Goal: Task Accomplishment & Management: Use online tool/utility

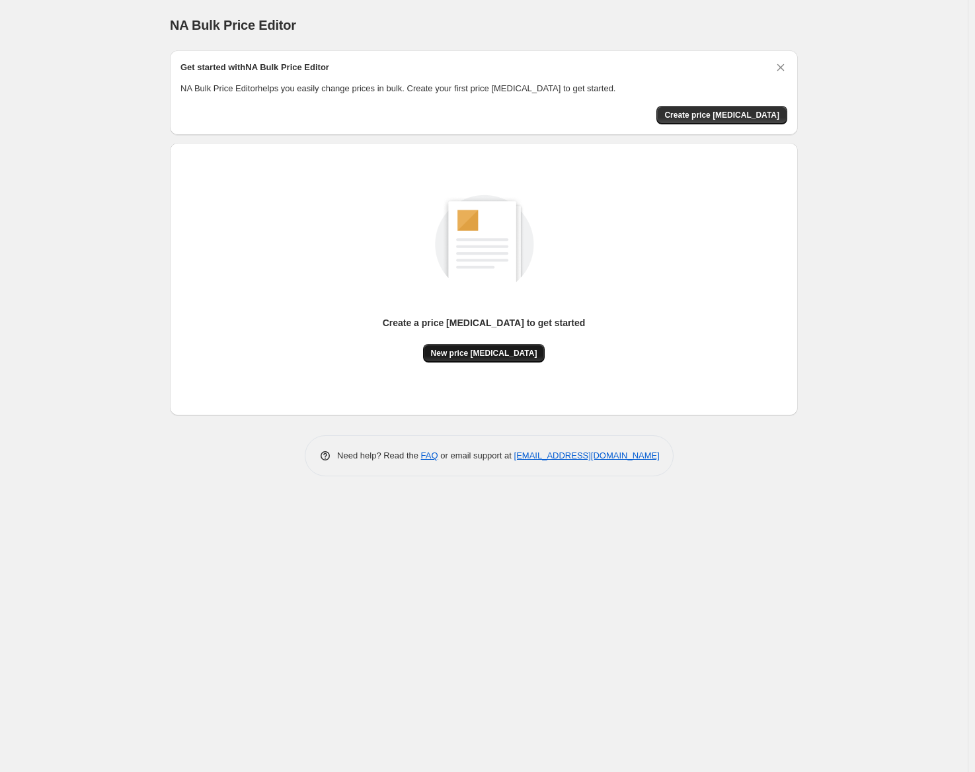
click at [509, 357] on span "New price change job" at bounding box center [484, 353] width 106 height 11
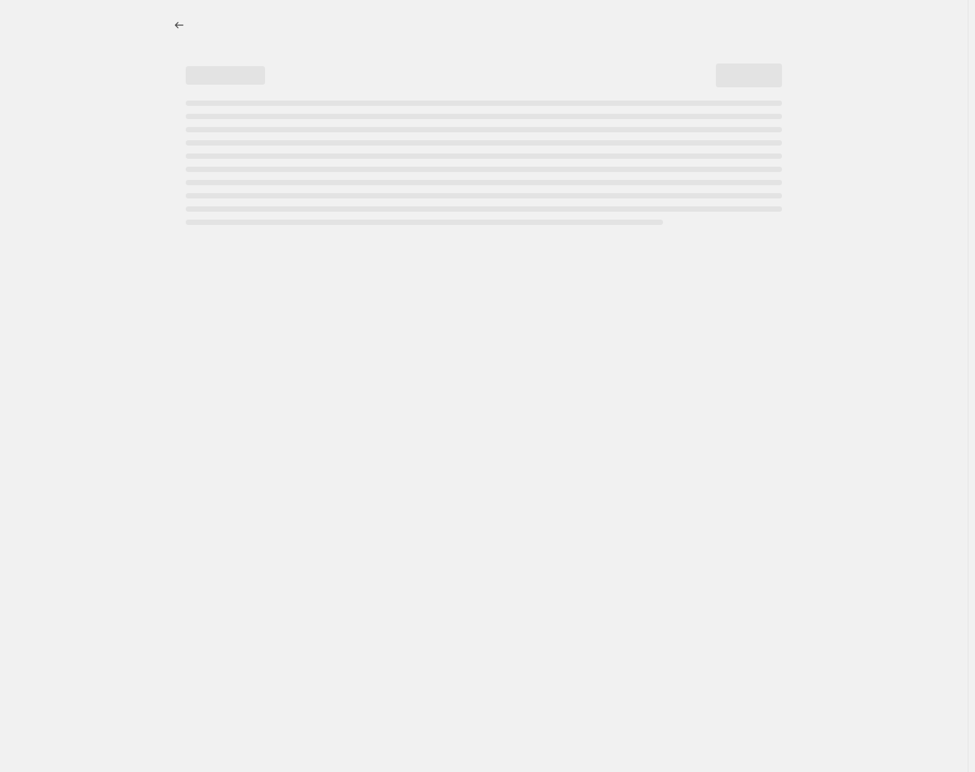
select select "percentage"
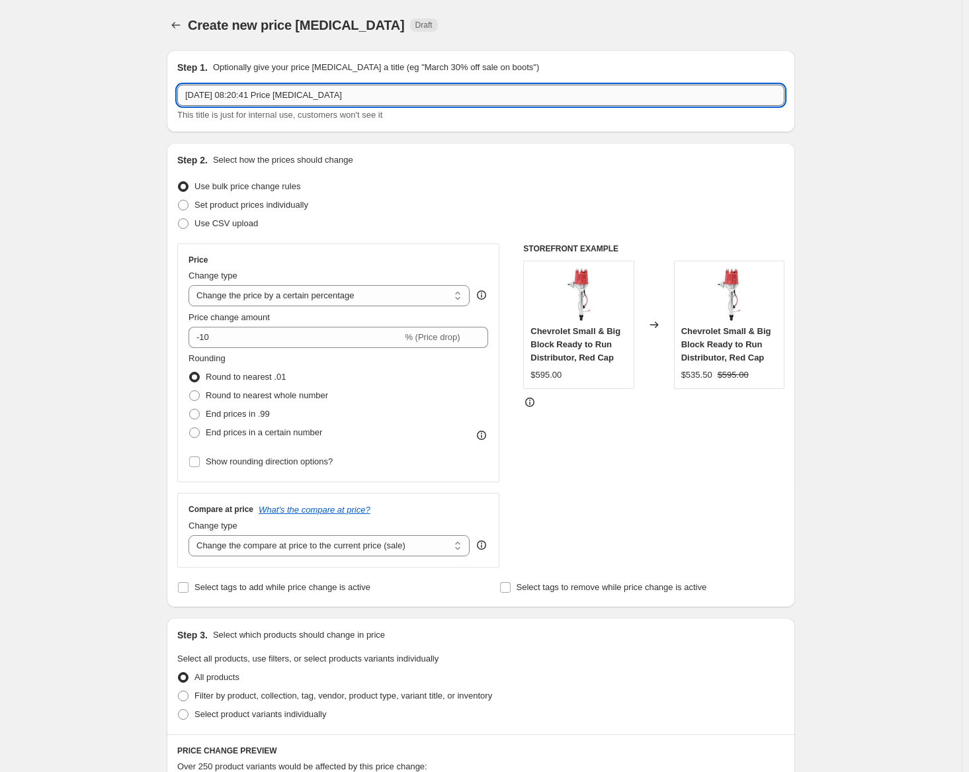
click at [358, 95] on input "11 Oct 2025, 08:20:41 Price change job" at bounding box center [480, 95] width 607 height 21
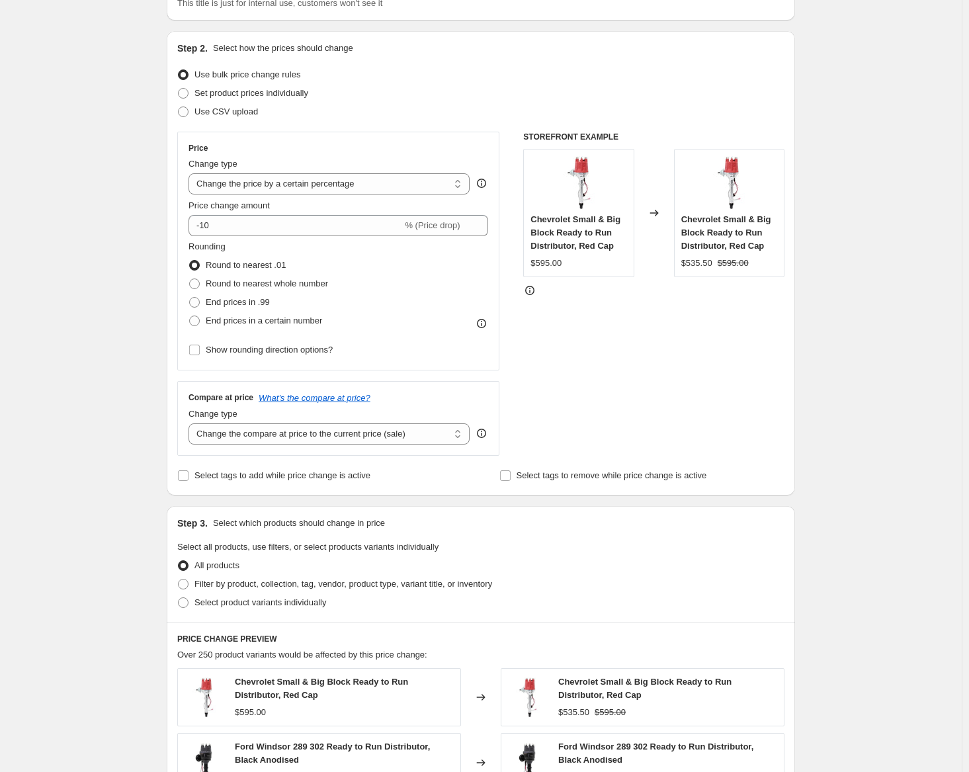
scroll to position [132, 0]
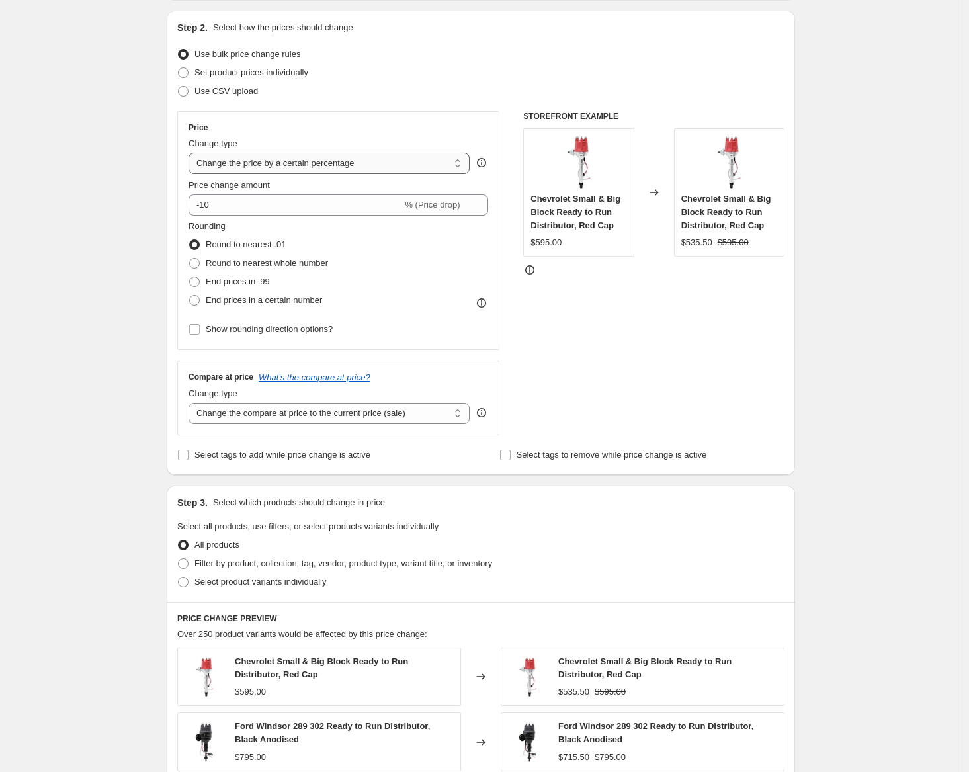
type input "11 Oct 2025, 08:20:41 Price change job - 2.75%"
click at [323, 168] on select "Change the price to a certain amount Change the price by a certain amount Chang…" at bounding box center [328, 163] width 281 height 21
click at [323, 167] on select "Change the price to a certain amount Change the price by a certain amount Chang…" at bounding box center [328, 163] width 281 height 21
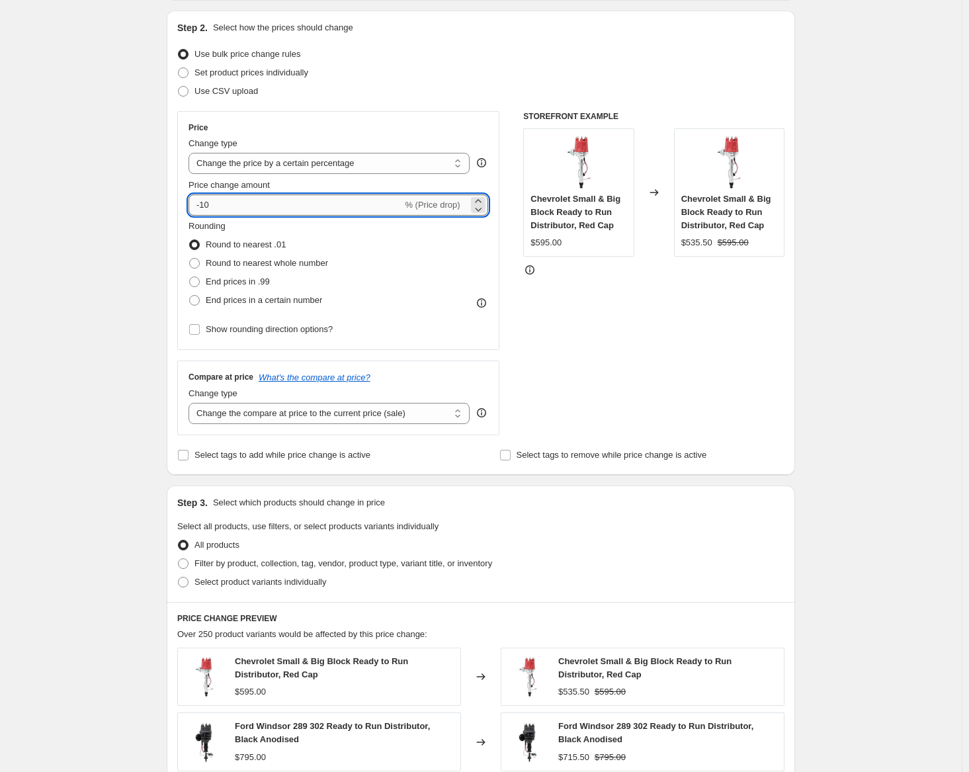
click at [311, 201] on input "-10" at bounding box center [295, 204] width 214 height 21
type input "2.75"
click at [252, 268] on span "Round to nearest whole number" at bounding box center [267, 263] width 122 height 10
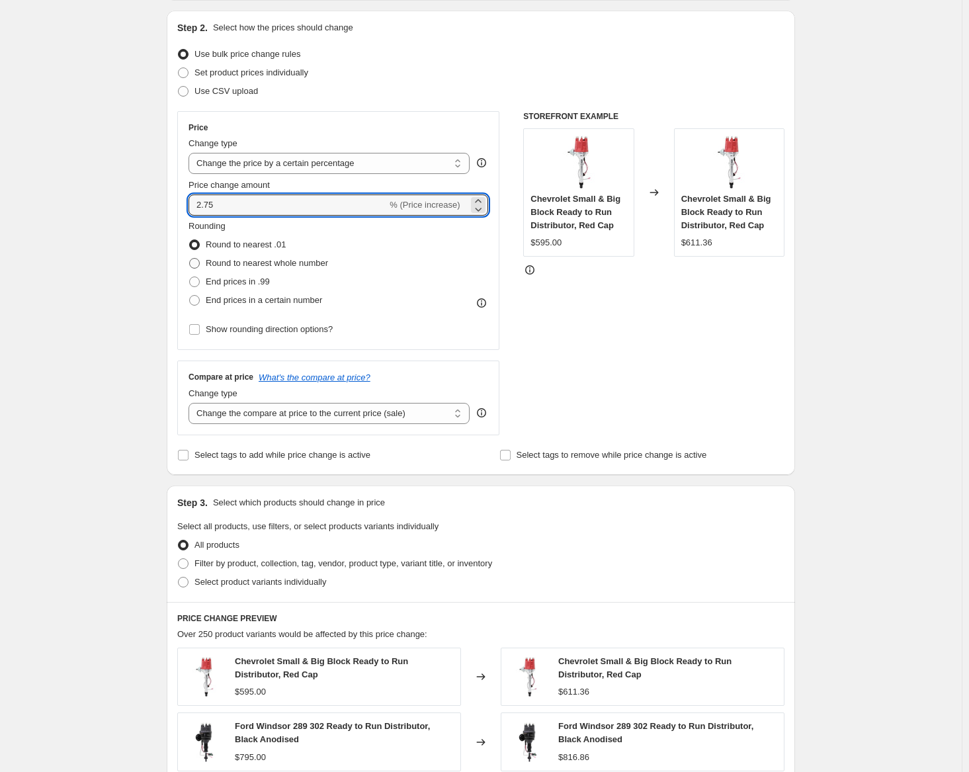
click at [190, 259] on input "Round to nearest whole number" at bounding box center [189, 258] width 1 height 1
radio input "true"
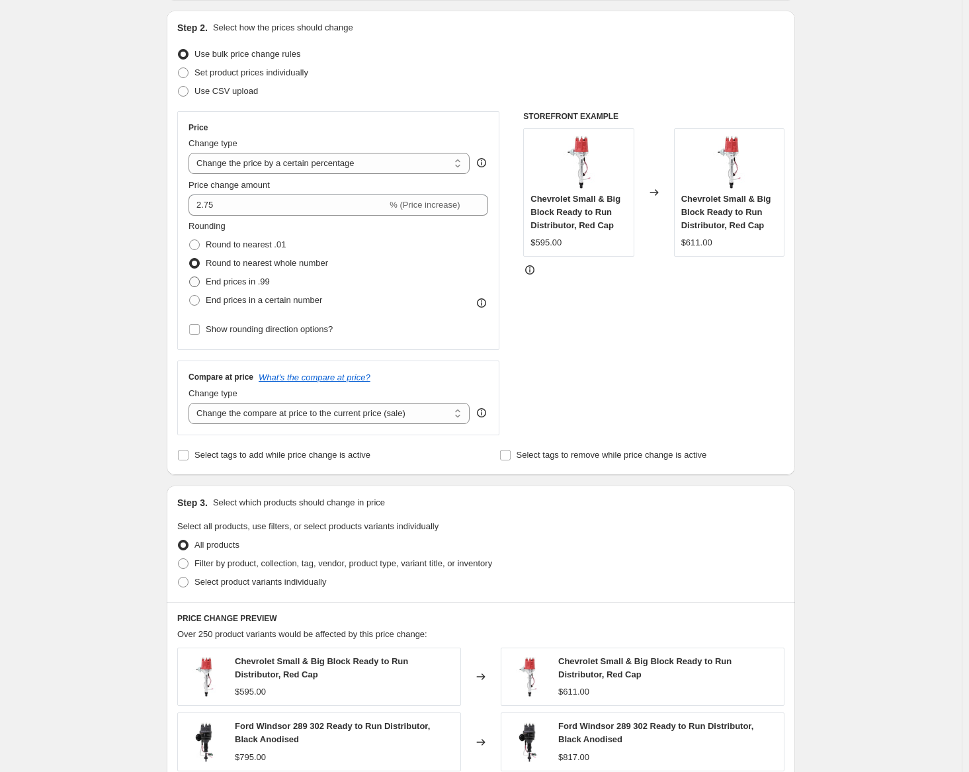
click at [249, 283] on span "End prices in .99" at bounding box center [238, 281] width 64 height 10
click at [190, 277] on input "End prices in .99" at bounding box center [189, 276] width 1 height 1
radio input "true"
click at [245, 304] on span "End prices in a certain number" at bounding box center [264, 300] width 116 height 10
click at [190, 296] on input "End prices in a certain number" at bounding box center [189, 295] width 1 height 1
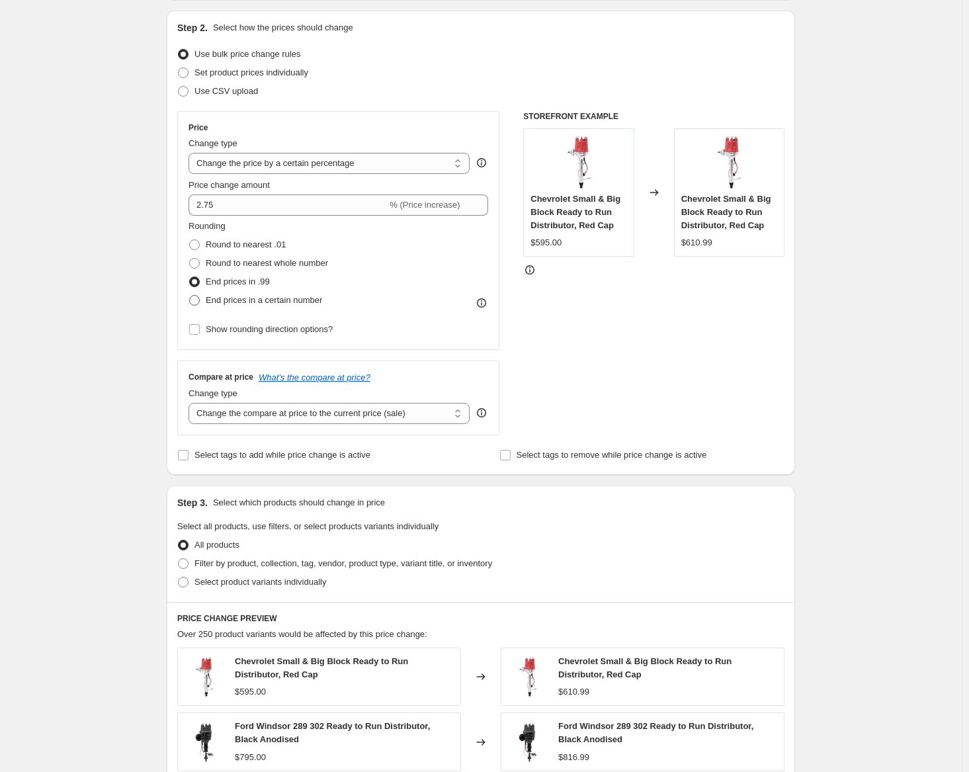
radio input "true"
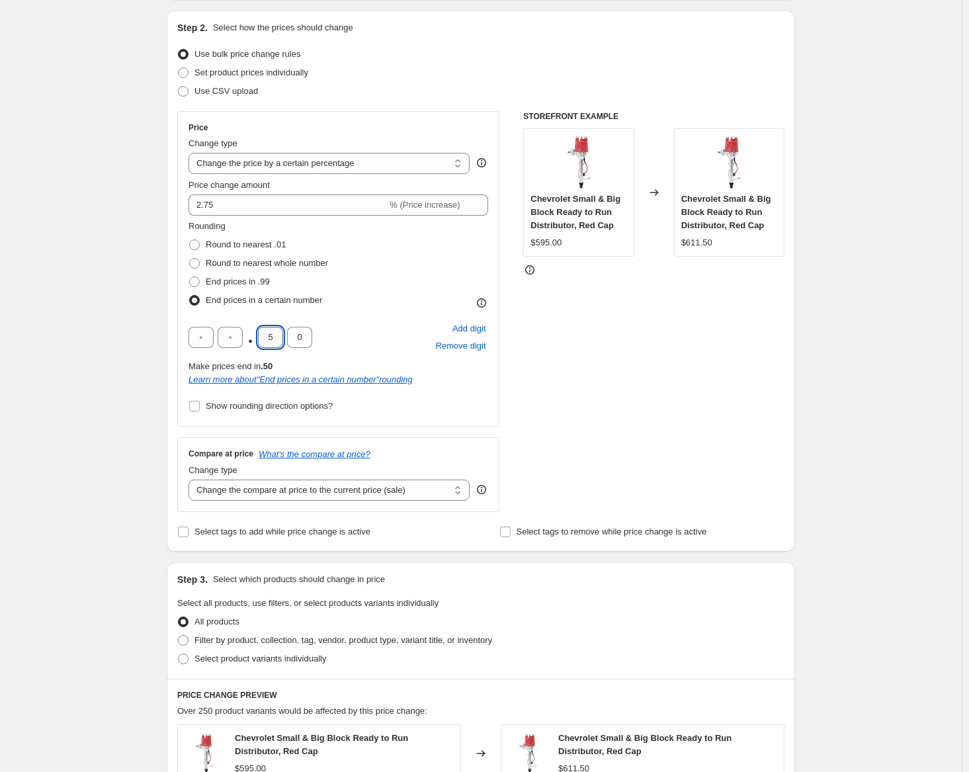
click at [270, 337] on input "5" at bounding box center [270, 337] width 25 height 21
type input "1"
click at [315, 318] on div "Rounding Round to nearest .01 Round to nearest whole number End prices in .99 E…" at bounding box center [338, 318] width 300 height 196
click at [282, 244] on span "Round to nearest .01" at bounding box center [246, 244] width 80 height 10
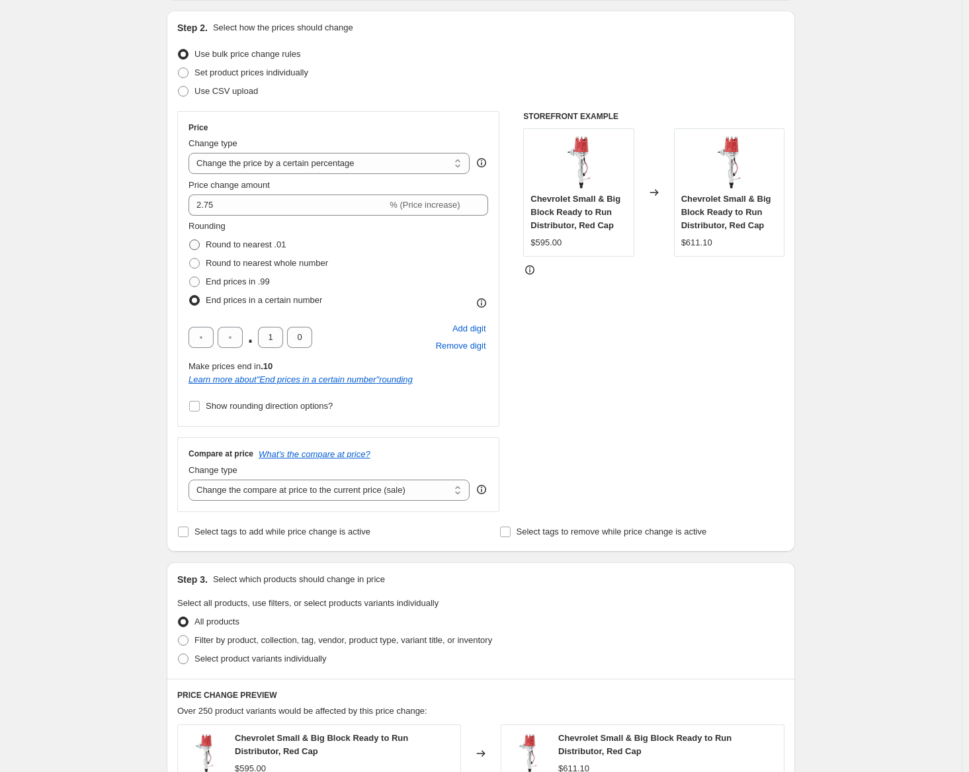
click at [190, 240] on input "Round to nearest .01" at bounding box center [189, 239] width 1 height 1
radio input "true"
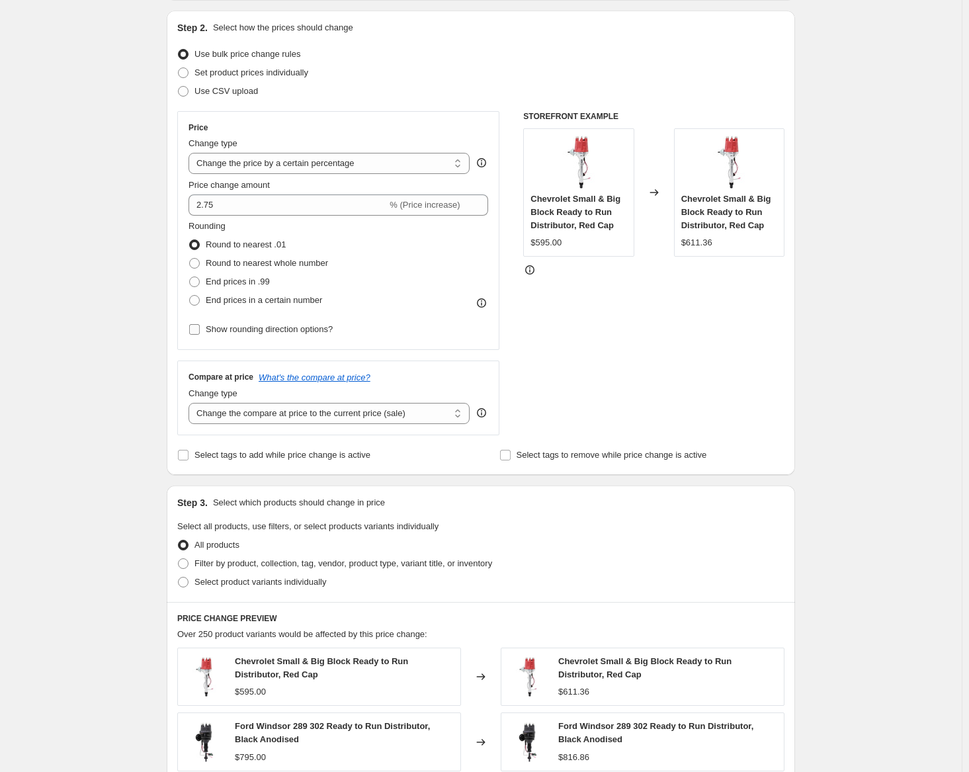
click at [272, 331] on span "Show rounding direction options?" at bounding box center [269, 329] width 127 height 10
click at [200, 331] on input "Show rounding direction options?" at bounding box center [194, 329] width 11 height 11
checkbox input "true"
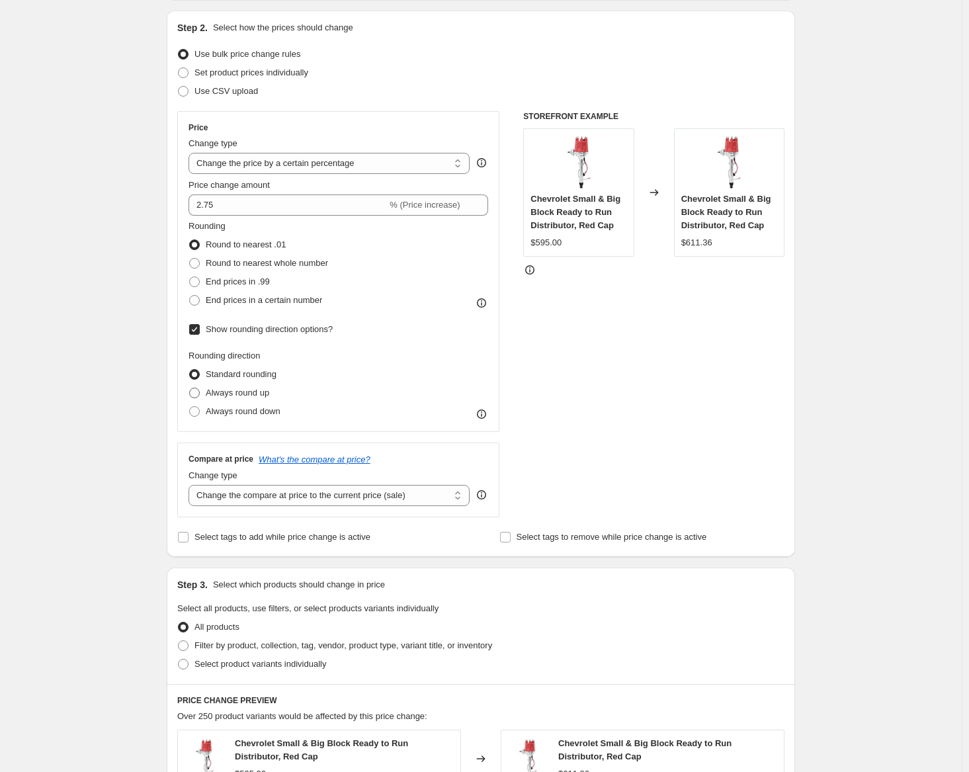
click at [252, 392] on span "Always round up" at bounding box center [237, 393] width 63 height 10
click at [190, 388] on input "Always round up" at bounding box center [189, 388] width 1 height 1
radio input "true"
click at [262, 373] on span "Standard rounding" at bounding box center [241, 374] width 71 height 10
click at [190, 370] on input "Standard rounding" at bounding box center [189, 369] width 1 height 1
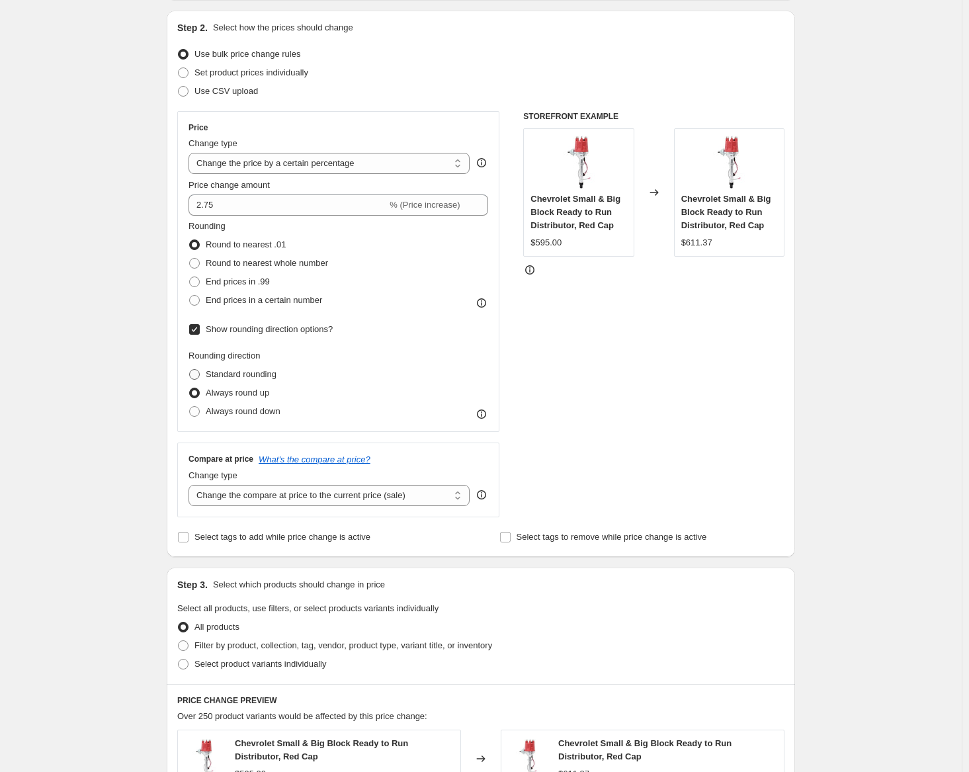
radio input "true"
click at [259, 333] on span "Show rounding direction options?" at bounding box center [269, 329] width 127 height 10
click at [200, 333] on input "Show rounding direction options?" at bounding box center [194, 329] width 11 height 11
checkbox input "false"
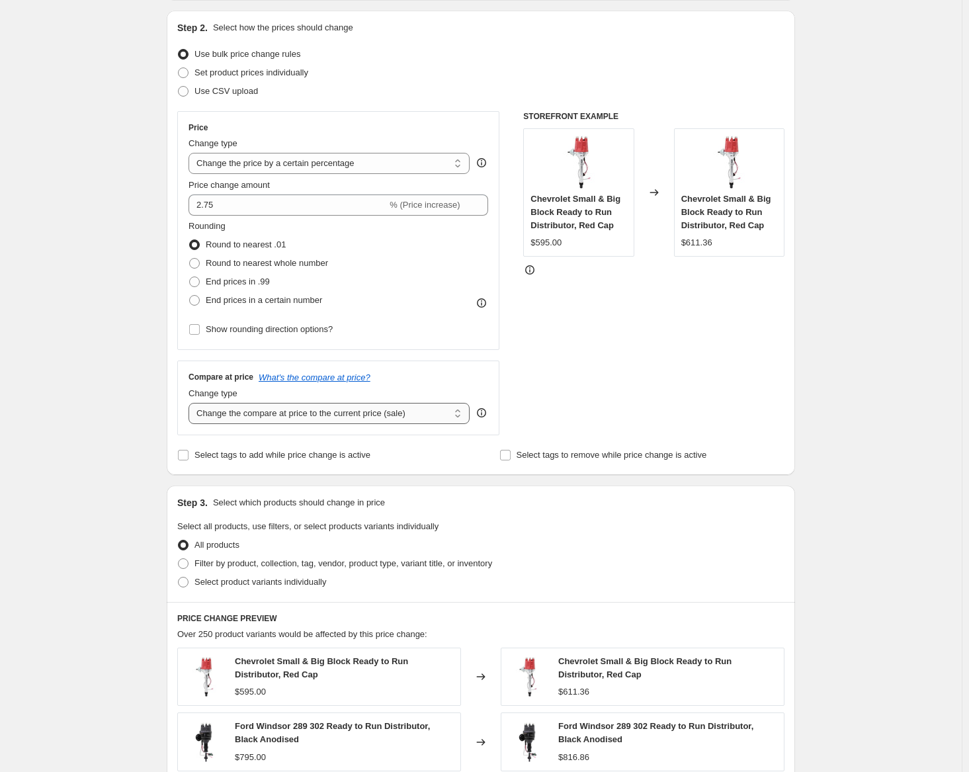
click at [259, 419] on select "Change the compare at price to the current price (sale) Change the compare at p…" at bounding box center [328, 413] width 281 height 21
click at [268, 415] on select "Change the compare at price to the current price (sale) Change the compare at p…" at bounding box center [328, 413] width 281 height 21
click at [261, 393] on div "Change type" at bounding box center [328, 393] width 281 height 13
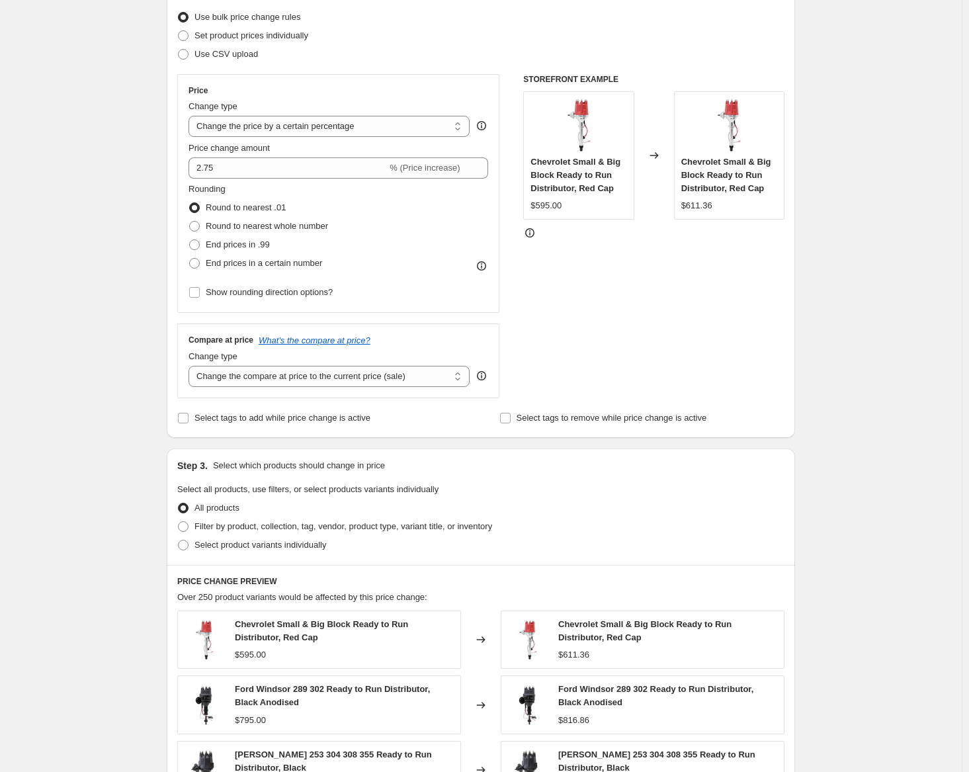
scroll to position [198, 0]
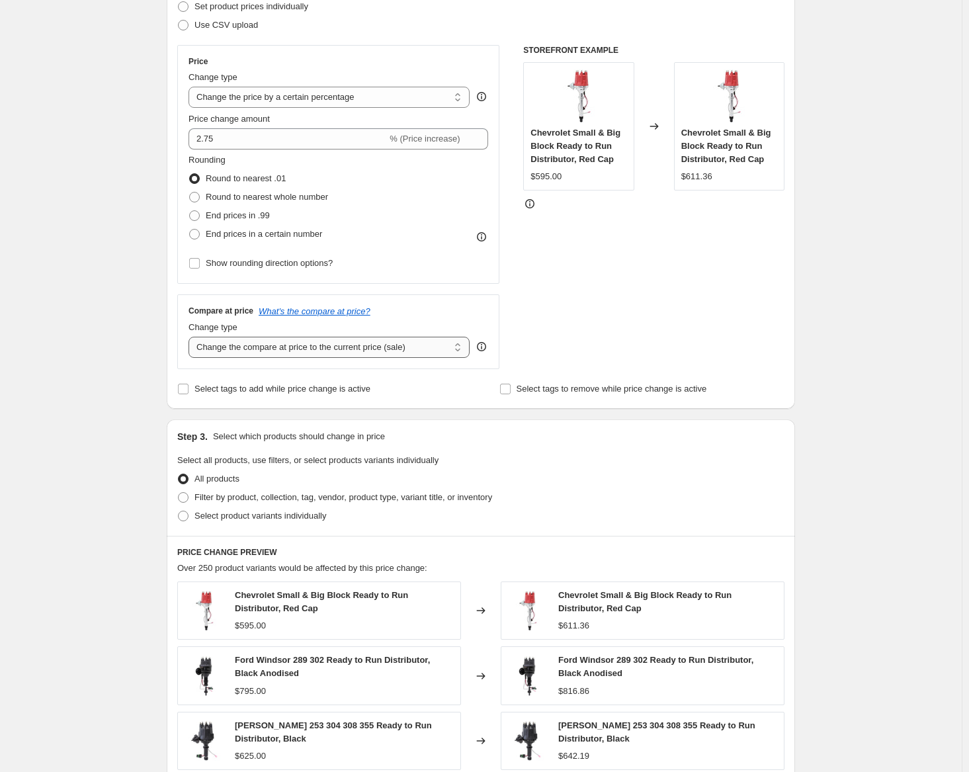
click at [272, 344] on select "Change the compare at price to the current price (sale) Change the compare at p…" at bounding box center [328, 347] width 281 height 21
click at [192, 337] on select "Change the compare at price to the current price (sale) Change the compare at p…" at bounding box center [328, 347] width 281 height 21
drag, startPoint x: 440, startPoint y: 351, endPoint x: 413, endPoint y: 356, distance: 27.8
click at [440, 351] on select "Change the compare at price to the current price (sale) Change the compare at p…" at bounding box center [328, 347] width 281 height 21
click at [192, 337] on select "Change the compare at price to the current price (sale) Change the compare at p…" at bounding box center [328, 347] width 281 height 21
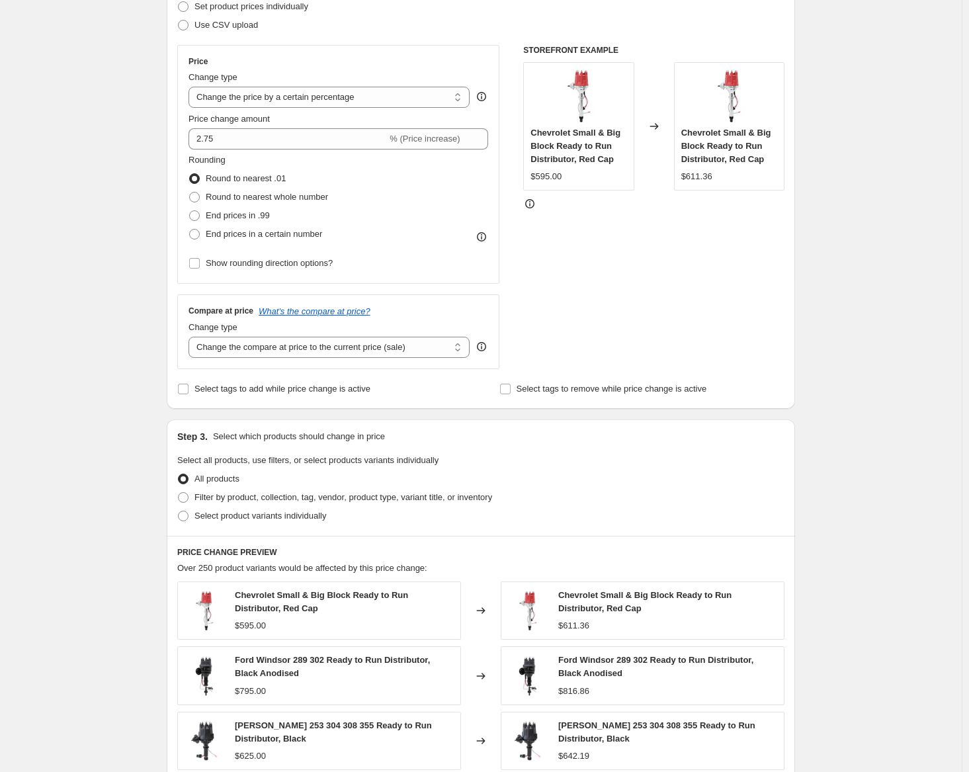
click at [486, 347] on icon at bounding box center [481, 346] width 13 height 13
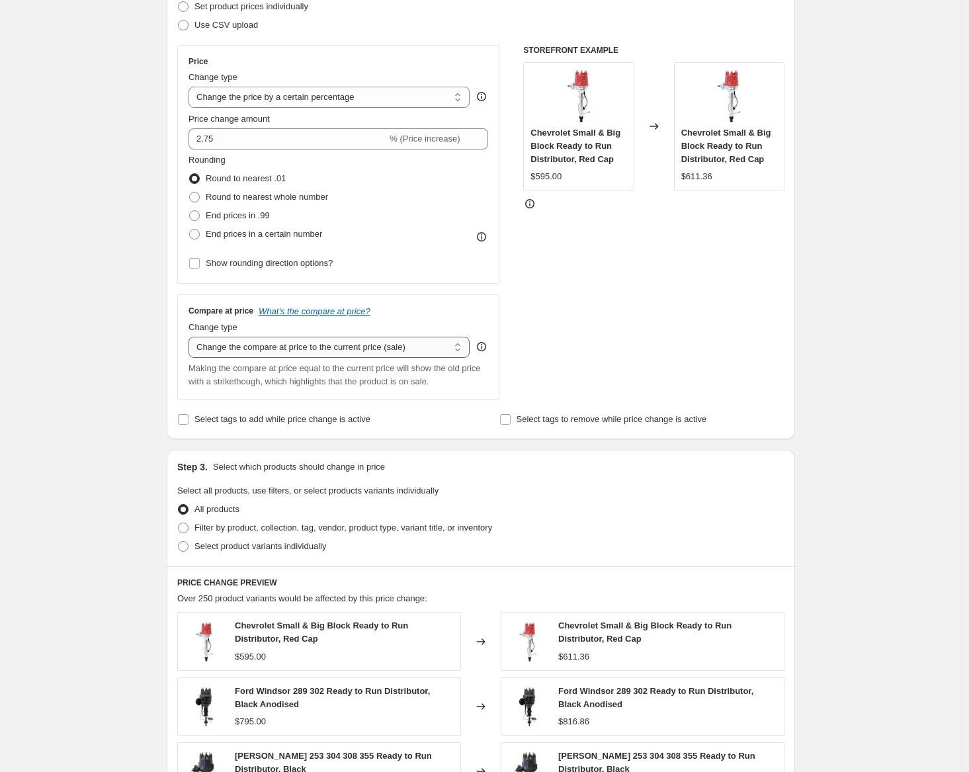
click at [275, 350] on select "Change the compare at price to the current price (sale) Change the compare at p…" at bounding box center [328, 347] width 281 height 21
click at [192, 337] on select "Change the compare at price to the current price (sale) Change the compare at p…" at bounding box center [328, 347] width 281 height 21
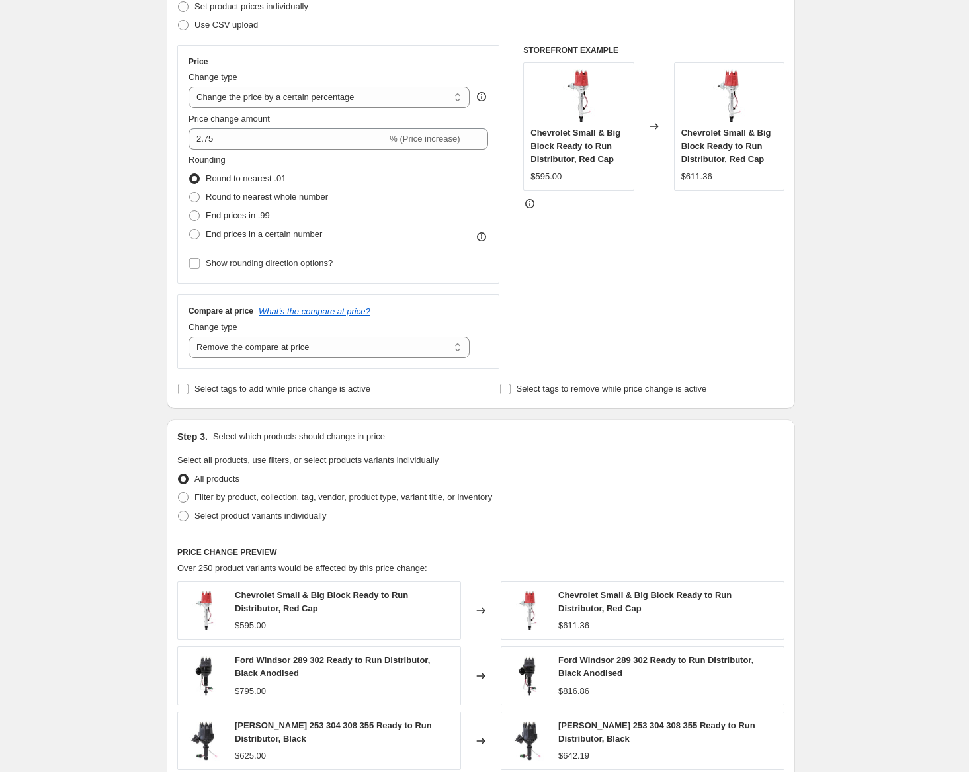
click at [418, 362] on div "Compare at price What's the compare at price? Change type Change the compare at…" at bounding box center [338, 331] width 322 height 74
click at [418, 357] on select "Change the compare at price to the current price (sale) Change the compare at p…" at bounding box center [328, 347] width 281 height 21
click at [192, 337] on select "Change the compare at price to the current price (sale) Change the compare at p…" at bounding box center [328, 347] width 281 height 21
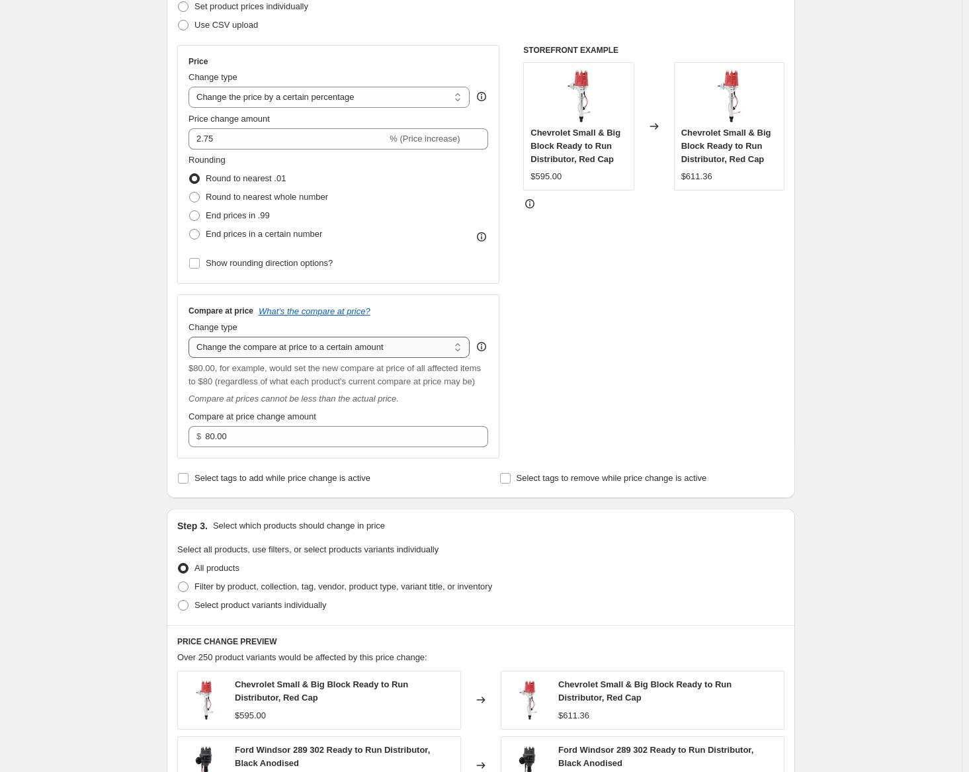
drag, startPoint x: 418, startPoint y: 350, endPoint x: 416, endPoint y: 358, distance: 8.2
click at [418, 350] on select "Change the compare at price to the current price (sale) Change the compare at p…" at bounding box center [328, 347] width 281 height 21
select select "remove"
click at [192, 337] on select "Change the compare at price to the current price (sale) Change the compare at p…" at bounding box center [328, 347] width 281 height 21
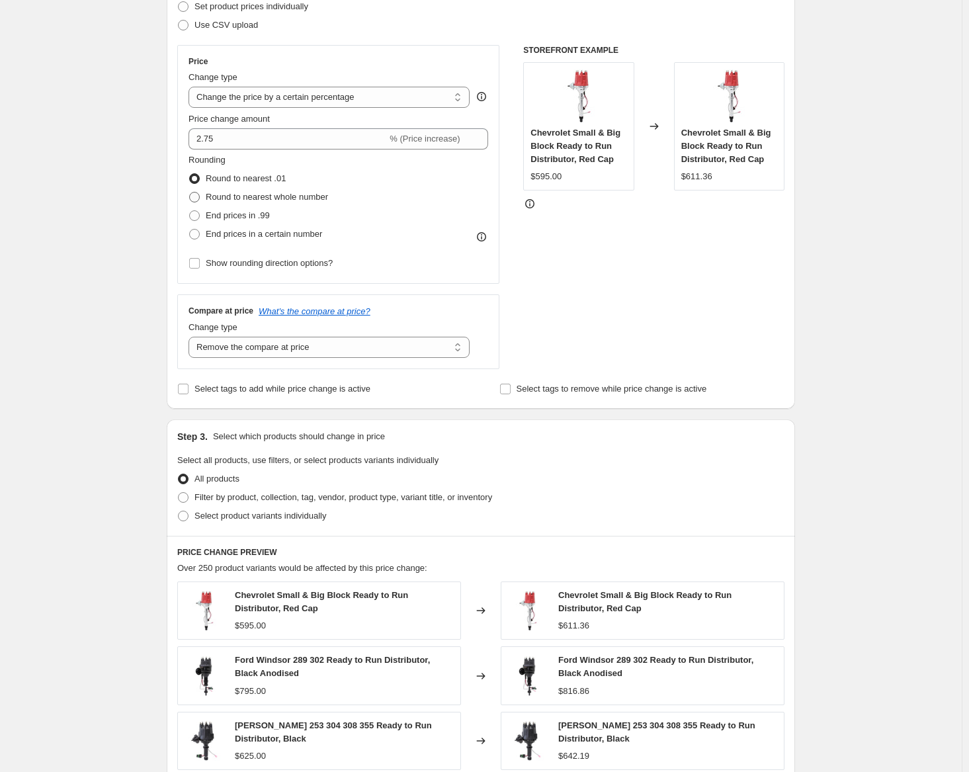
click at [273, 196] on span "Round to nearest whole number" at bounding box center [267, 197] width 122 height 10
click at [190, 192] on input "Round to nearest whole number" at bounding box center [189, 192] width 1 height 1
radio input "true"
click at [276, 175] on span "Round to nearest .01" at bounding box center [246, 178] width 80 height 10
click at [190, 174] on input "Round to nearest .01" at bounding box center [189, 173] width 1 height 1
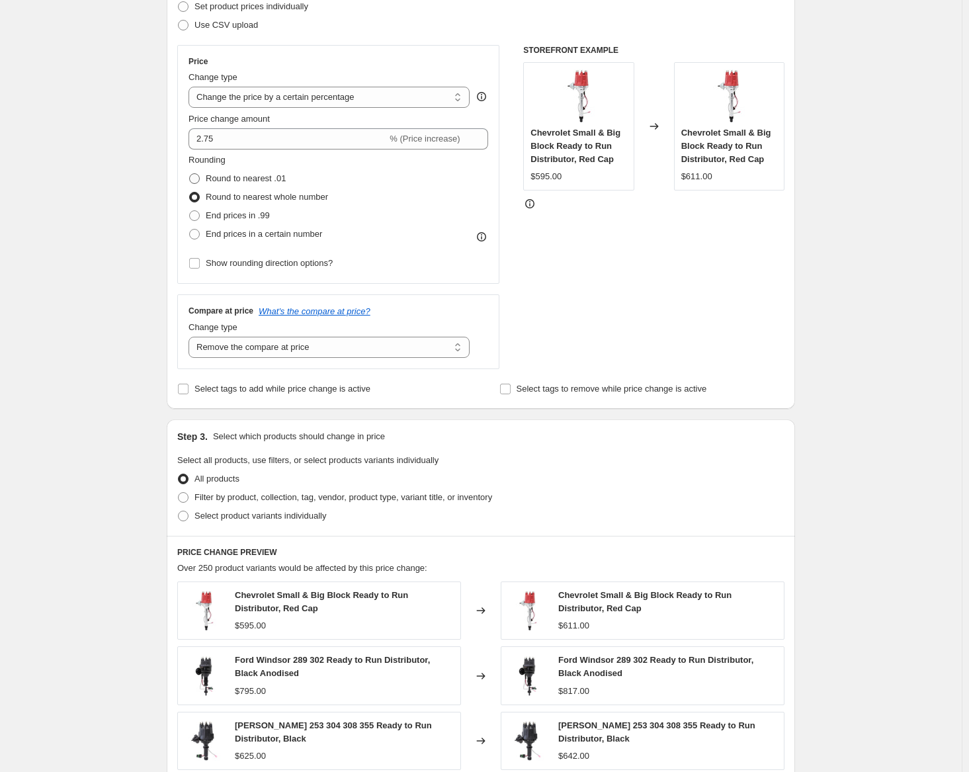
radio input "true"
click at [261, 220] on span "End prices in .99" at bounding box center [238, 215] width 64 height 10
click at [190, 211] on input "End prices in .99" at bounding box center [189, 210] width 1 height 1
radio input "true"
click at [260, 237] on span "End prices in a certain number" at bounding box center [264, 234] width 116 height 10
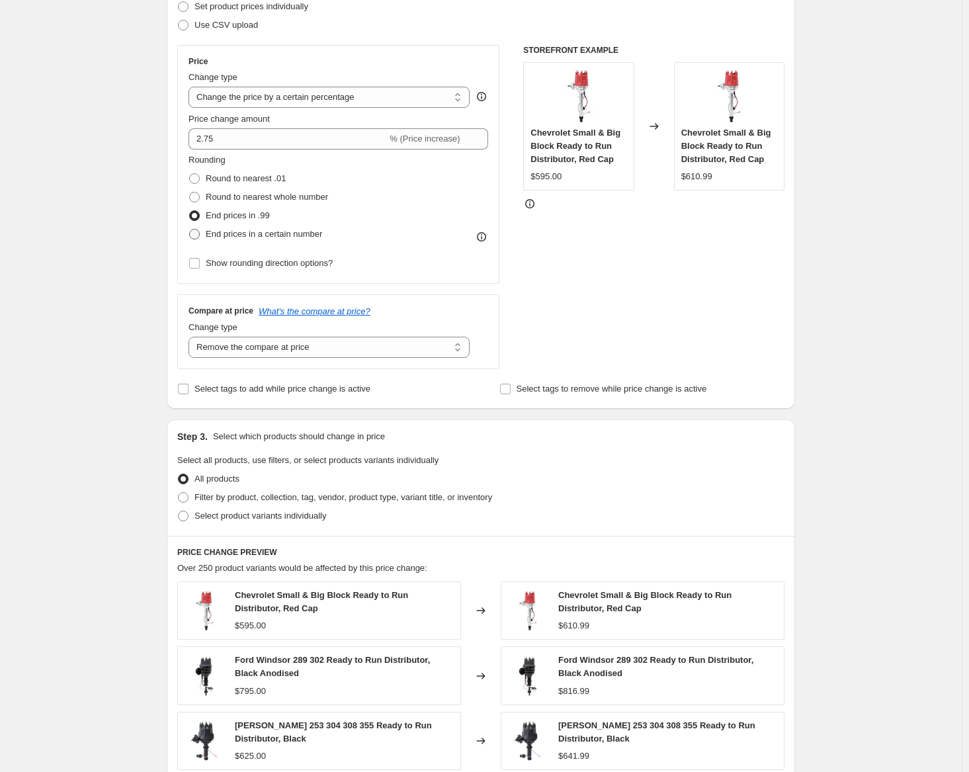
click at [190, 229] on input "End prices in a certain number" at bounding box center [189, 229] width 1 height 1
radio input "true"
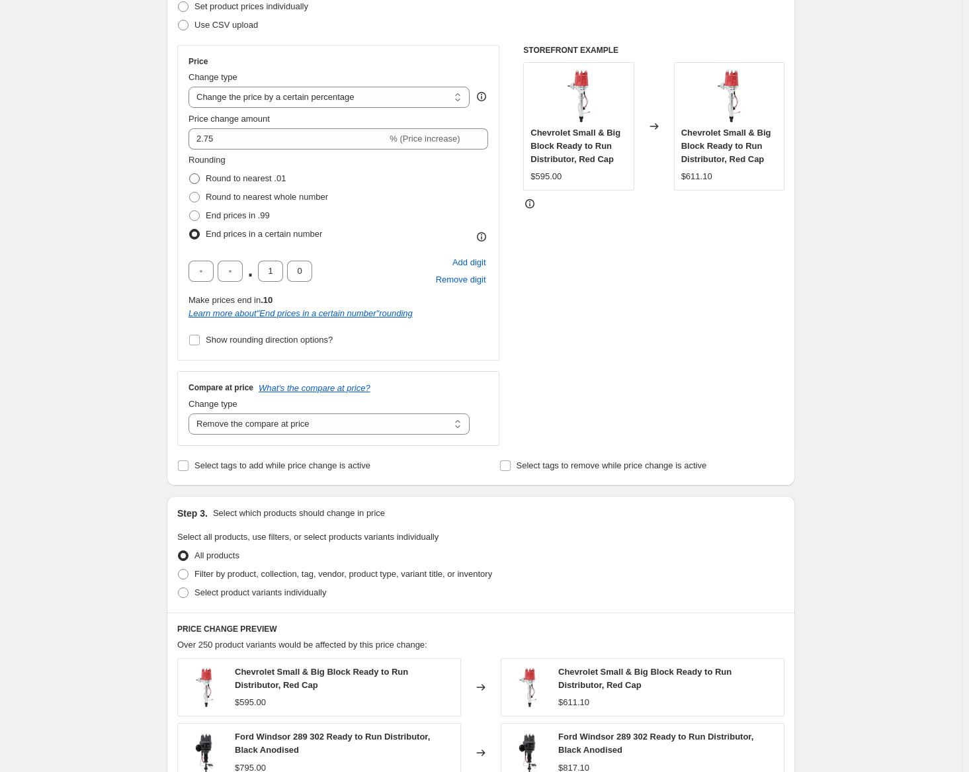
click at [268, 178] on span "Round to nearest .01" at bounding box center [246, 178] width 80 height 10
click at [190, 174] on input "Round to nearest .01" at bounding box center [189, 173] width 1 height 1
radio input "true"
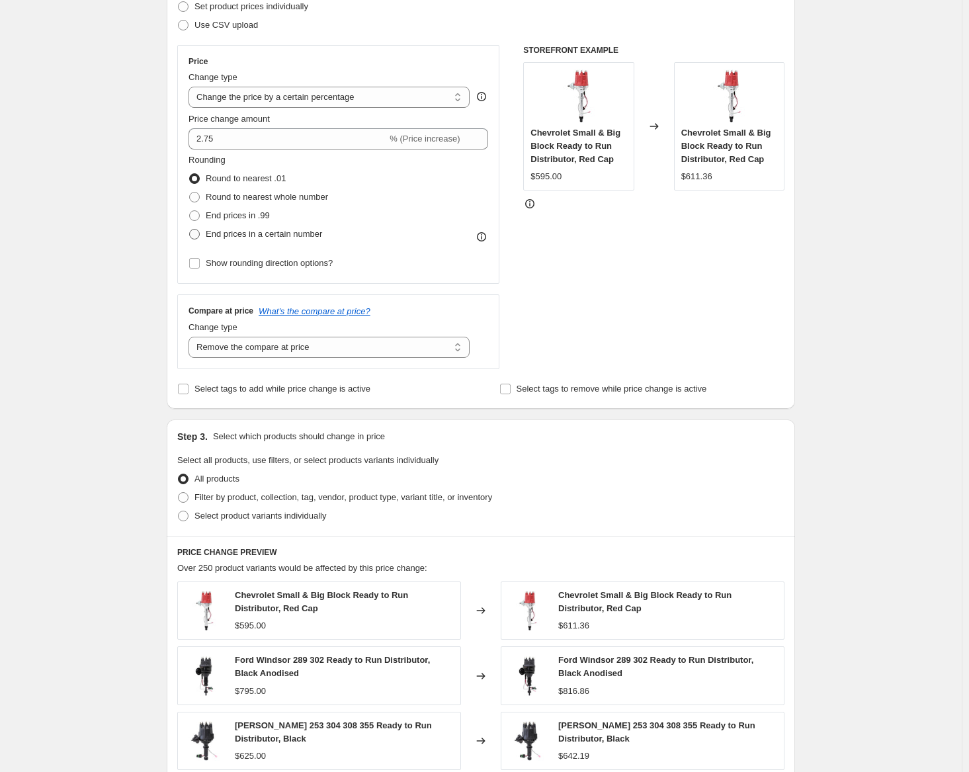
click at [276, 235] on span "End prices in a certain number" at bounding box center [264, 234] width 116 height 10
click at [190, 229] on input "End prices in a certain number" at bounding box center [189, 229] width 1 height 1
radio input "true"
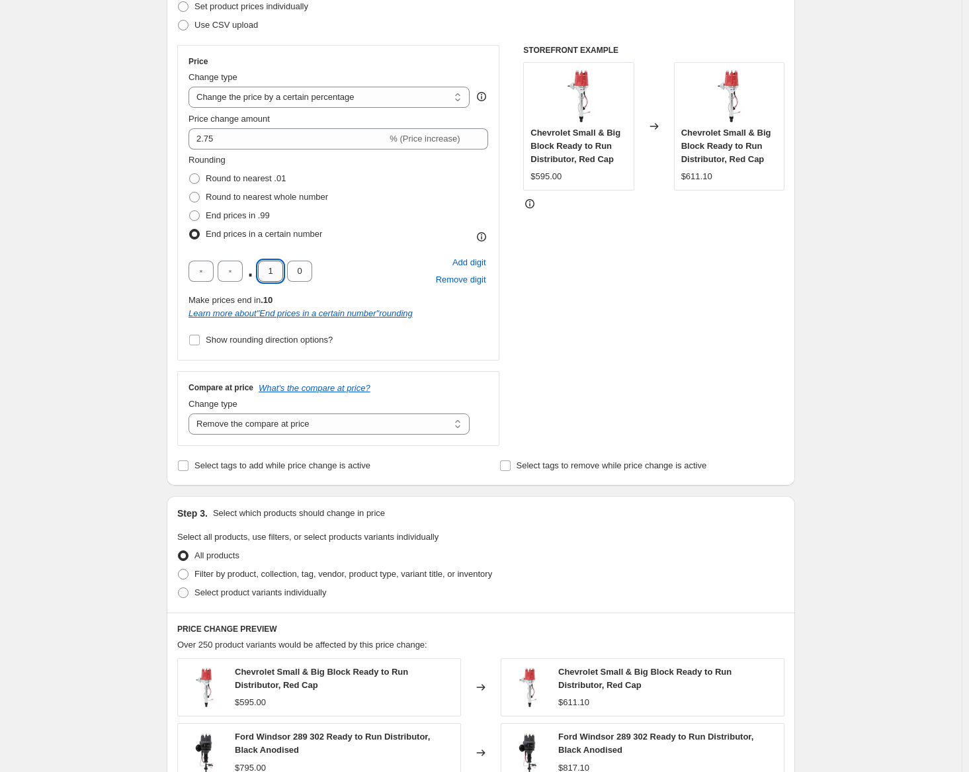
click at [274, 270] on input "1" at bounding box center [270, 271] width 25 height 21
type input "4"
click at [279, 268] on input "4" at bounding box center [270, 271] width 25 height 21
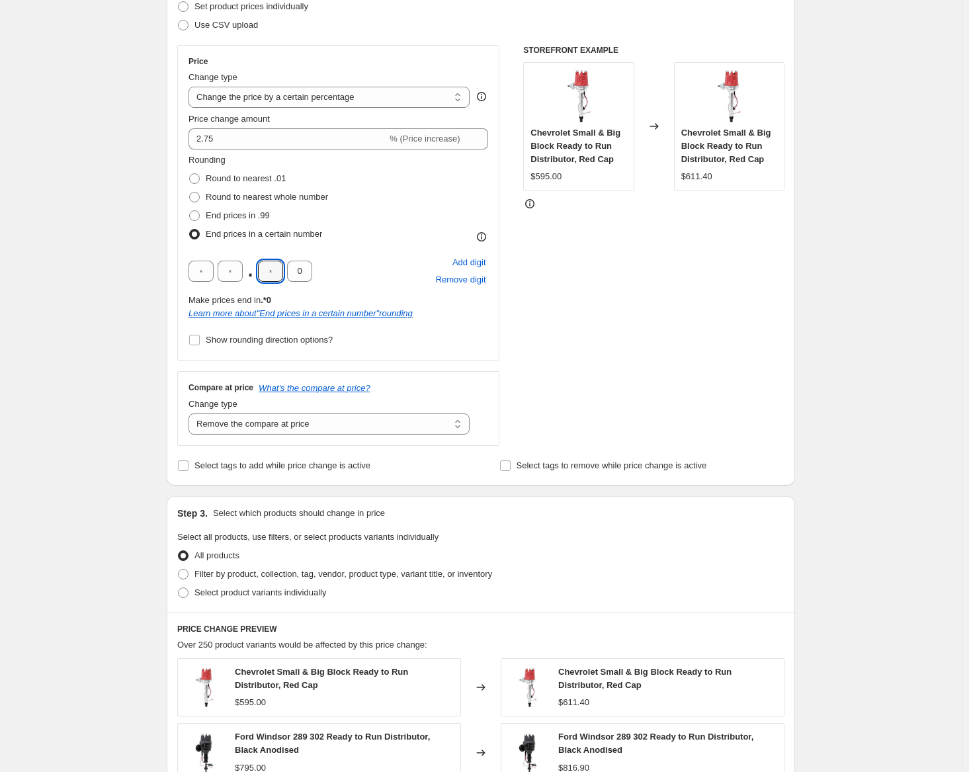
click at [354, 237] on div "Rounding Round to nearest .01 Round to nearest whole number End prices in .99 E…" at bounding box center [338, 198] width 300 height 90
click at [250, 177] on span "Round to nearest .01" at bounding box center [246, 178] width 80 height 10
click at [190, 174] on input "Round to nearest .01" at bounding box center [189, 173] width 1 height 1
radio input "true"
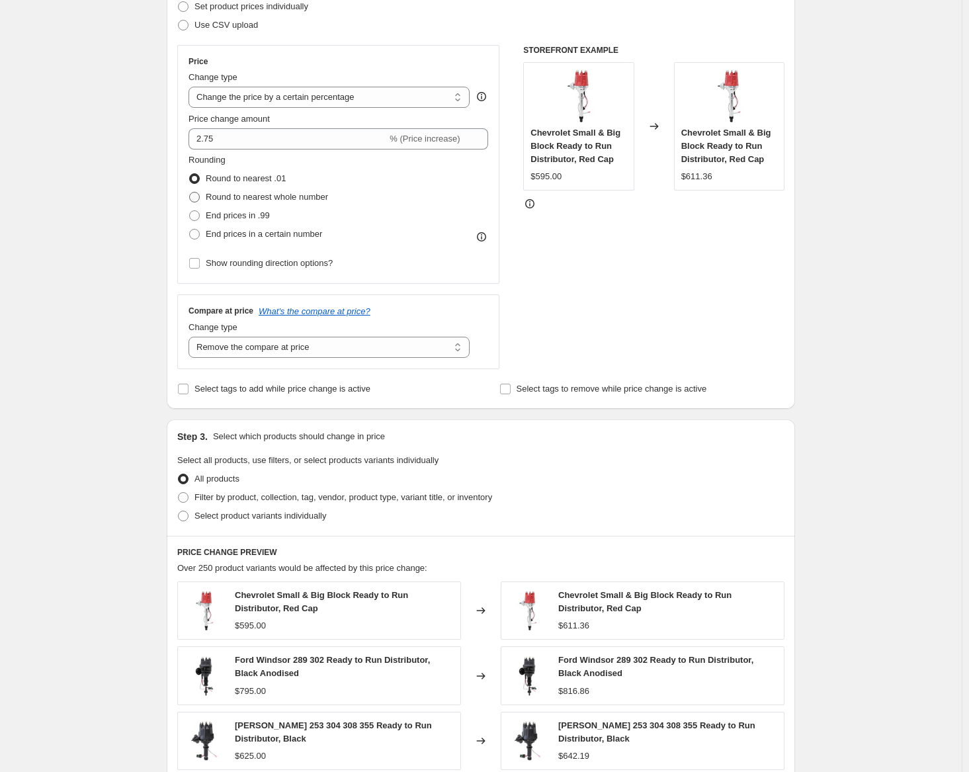
click at [257, 199] on span "Round to nearest whole number" at bounding box center [267, 197] width 122 height 10
click at [190, 192] on input "Round to nearest whole number" at bounding box center [189, 192] width 1 height 1
radio input "true"
click at [243, 216] on span "End prices in .99" at bounding box center [238, 215] width 64 height 10
click at [190, 211] on input "End prices in .99" at bounding box center [189, 210] width 1 height 1
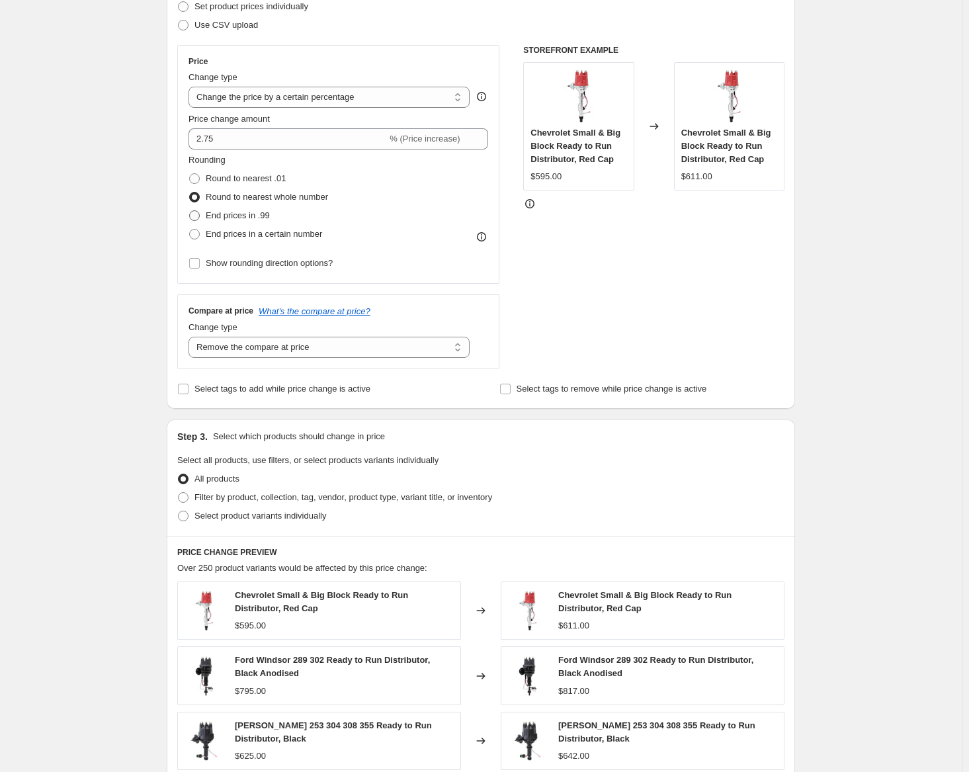
radio input "true"
click at [253, 198] on span "Round to nearest whole number" at bounding box center [267, 197] width 122 height 10
click at [190, 192] on input "Round to nearest whole number" at bounding box center [189, 192] width 1 height 1
radio input "true"
click at [252, 236] on span "End prices in a certain number" at bounding box center [264, 234] width 116 height 10
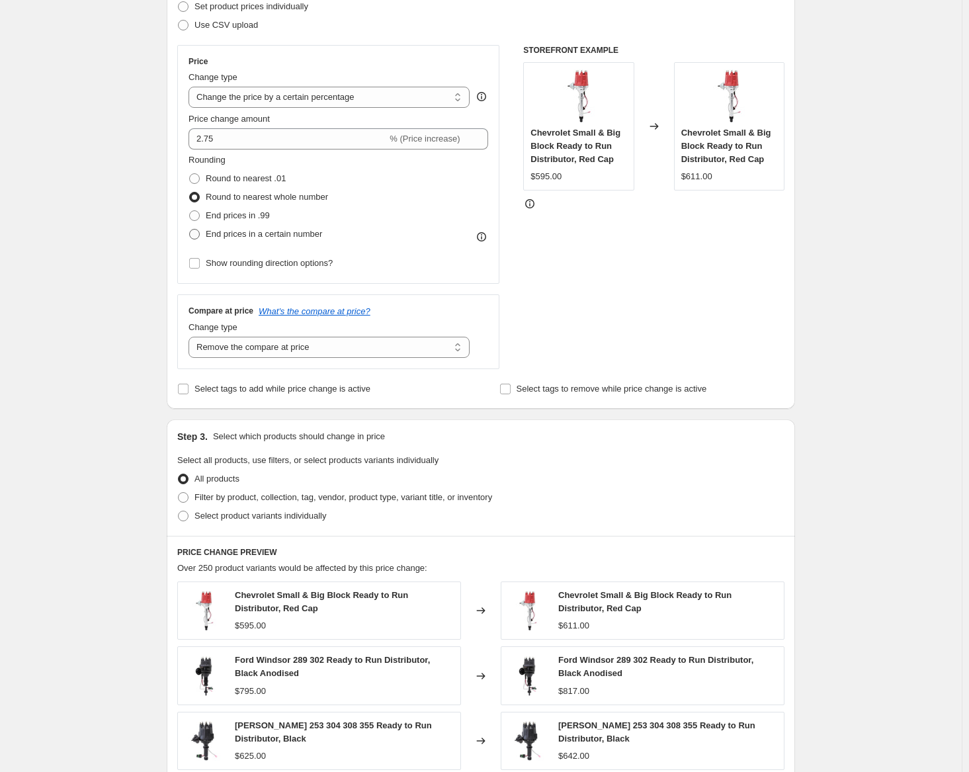
click at [190, 229] on input "End prices in a certain number" at bounding box center [189, 229] width 1 height 1
radio input "true"
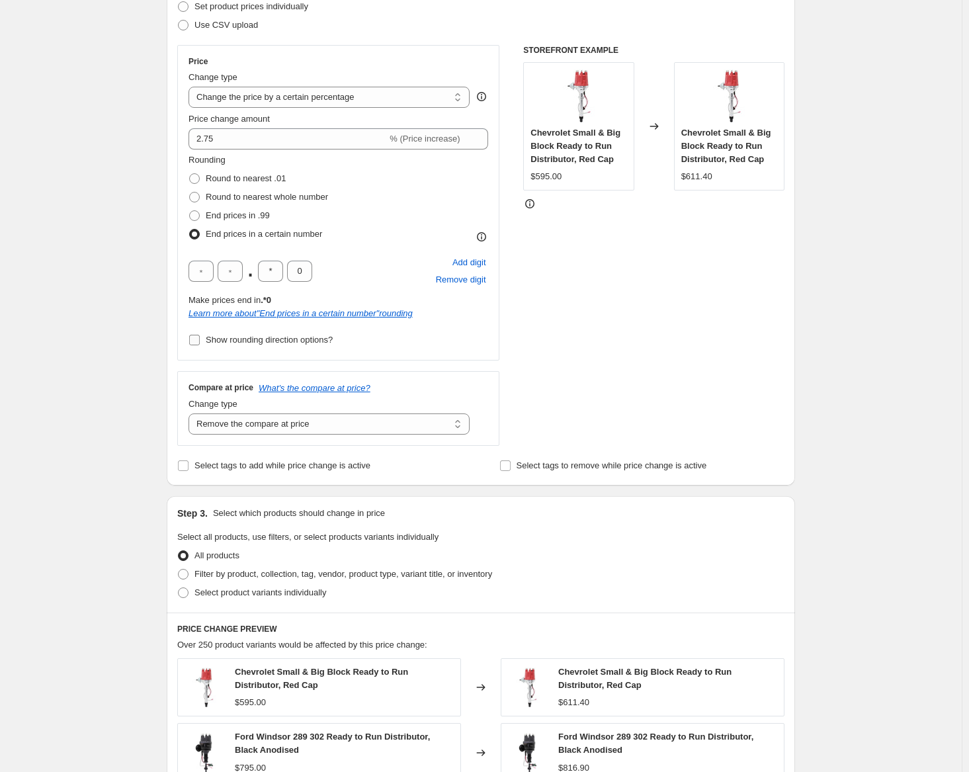
click at [218, 339] on span "Show rounding direction options?" at bounding box center [269, 340] width 127 height 10
click at [200, 339] on input "Show rounding direction options?" at bounding box center [194, 340] width 11 height 11
checkbox input "true"
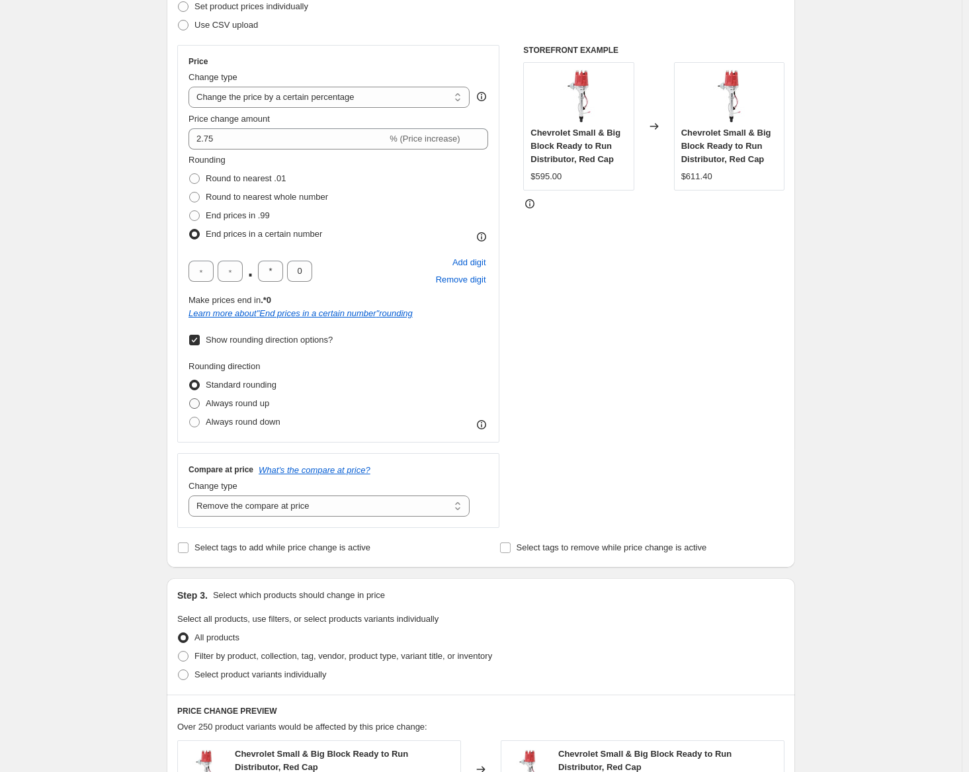
click at [221, 407] on span "Always round up" at bounding box center [237, 403] width 63 height 10
click at [190, 399] on input "Always round up" at bounding box center [189, 398] width 1 height 1
radio input "true"
click at [243, 333] on span "Show rounding direction options?" at bounding box center [269, 339] width 127 height 13
click at [200, 335] on input "Show rounding direction options?" at bounding box center [194, 340] width 11 height 11
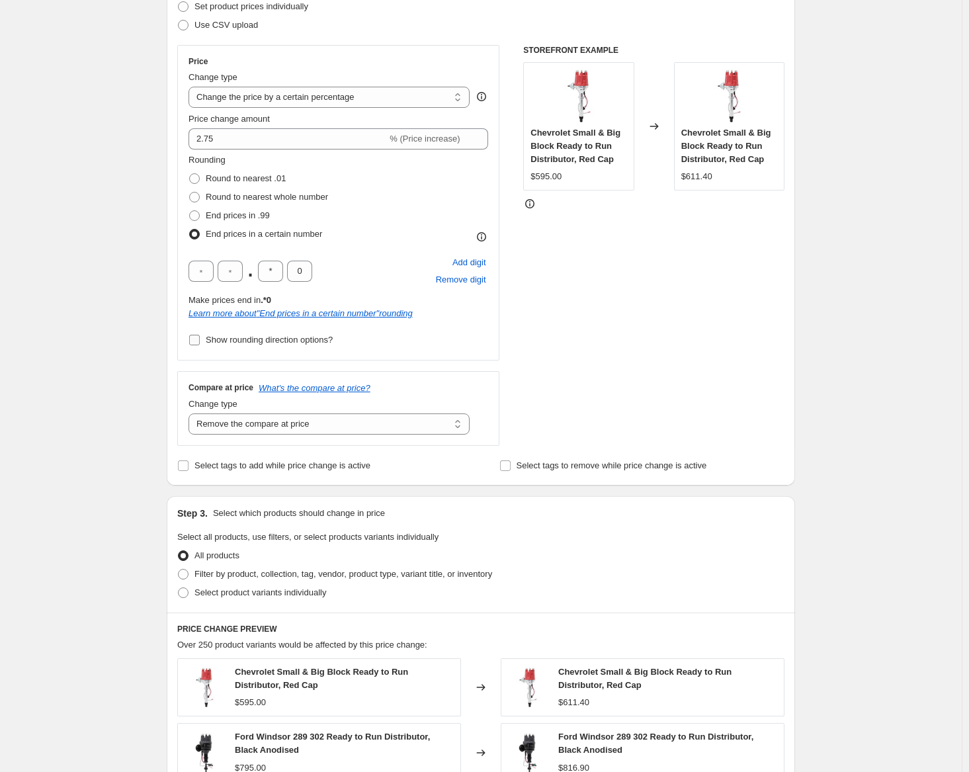
click at [238, 343] on span "Show rounding direction options?" at bounding box center [269, 340] width 127 height 10
click at [200, 343] on input "Show rounding direction options?" at bounding box center [194, 340] width 11 height 11
checkbox input "true"
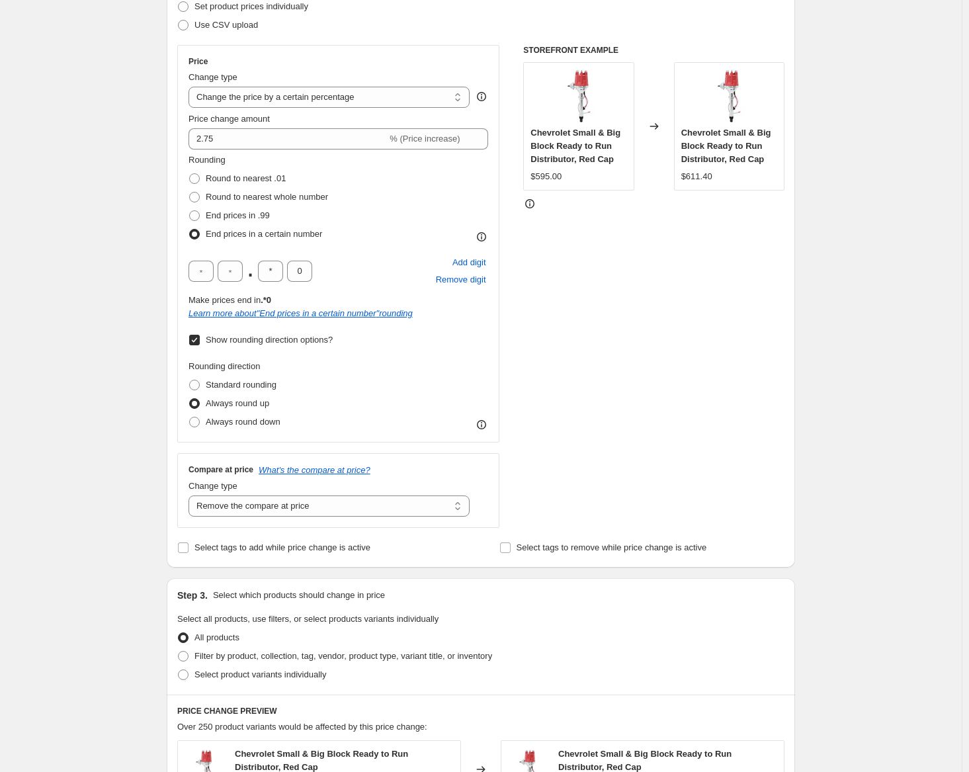
click at [236, 404] on span "Always round up" at bounding box center [237, 403] width 63 height 10
click at [190, 399] on input "Always round up" at bounding box center [189, 398] width 1 height 1
click at [259, 181] on span "Round to nearest .01" at bounding box center [246, 178] width 80 height 10
click at [190, 174] on input "Round to nearest .01" at bounding box center [189, 173] width 1 height 1
radio input "true"
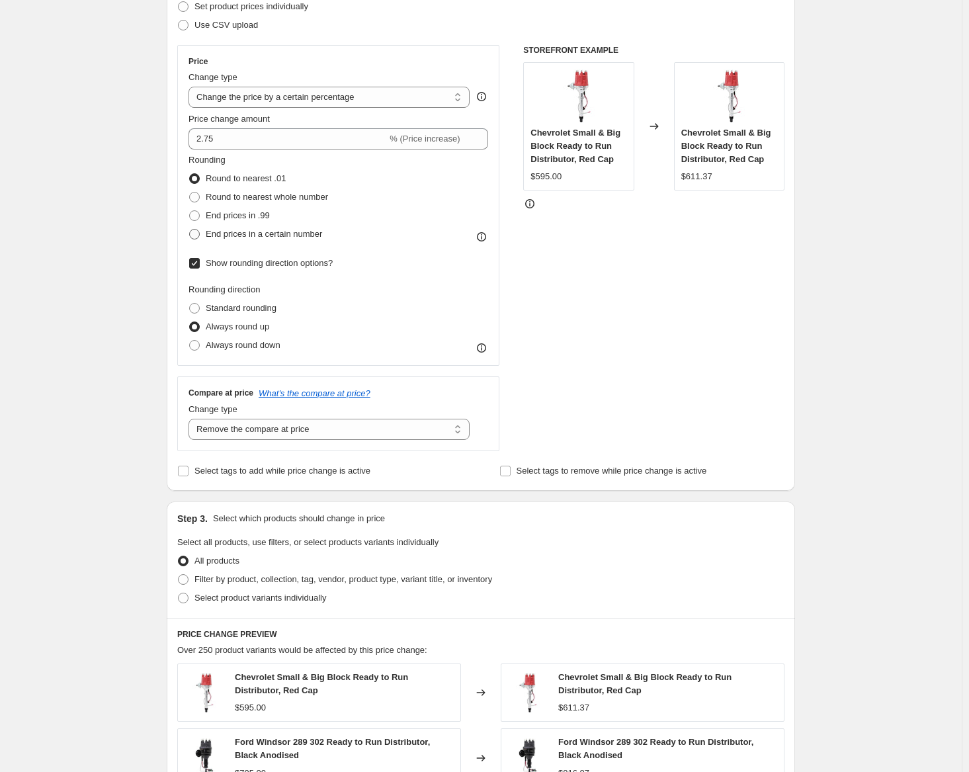
click at [259, 238] on span "End prices in a certain number" at bounding box center [264, 234] width 116 height 10
click at [190, 229] on input "End prices in a certain number" at bounding box center [189, 229] width 1 height 1
radio input "true"
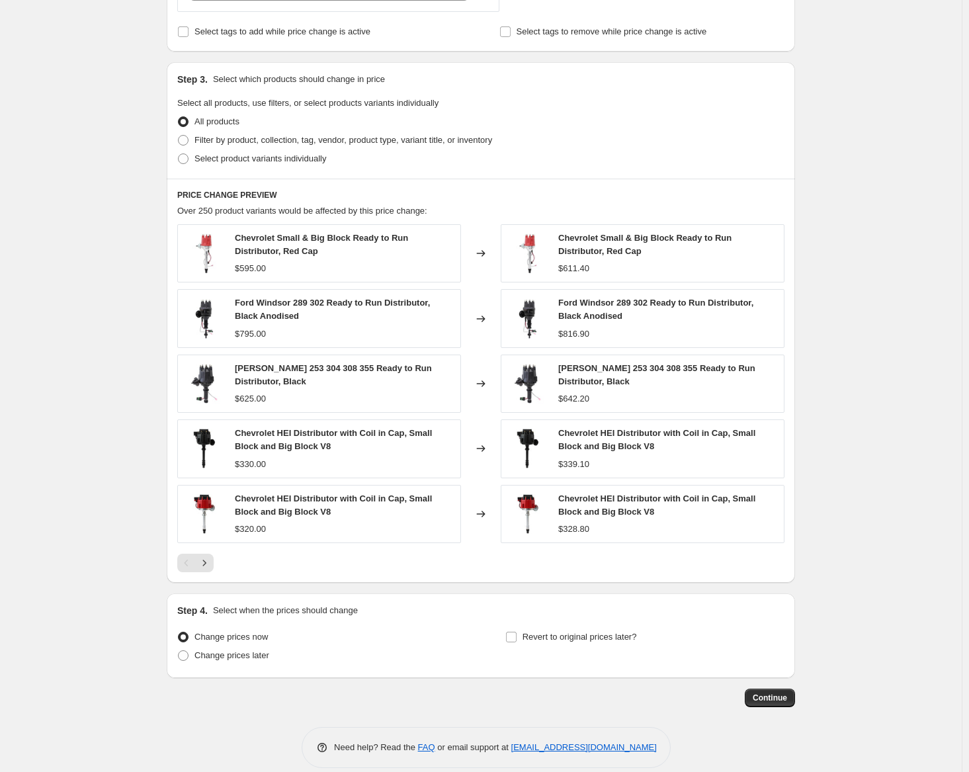
scroll to position [731, 0]
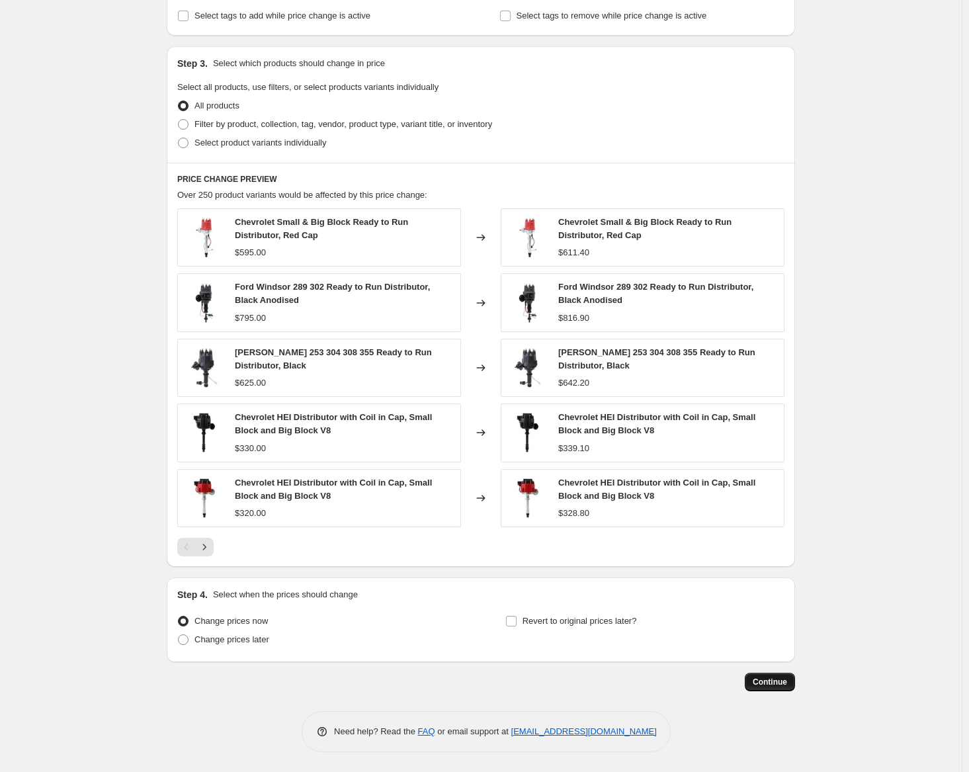
click at [778, 686] on span "Continue" at bounding box center [770, 682] width 34 height 11
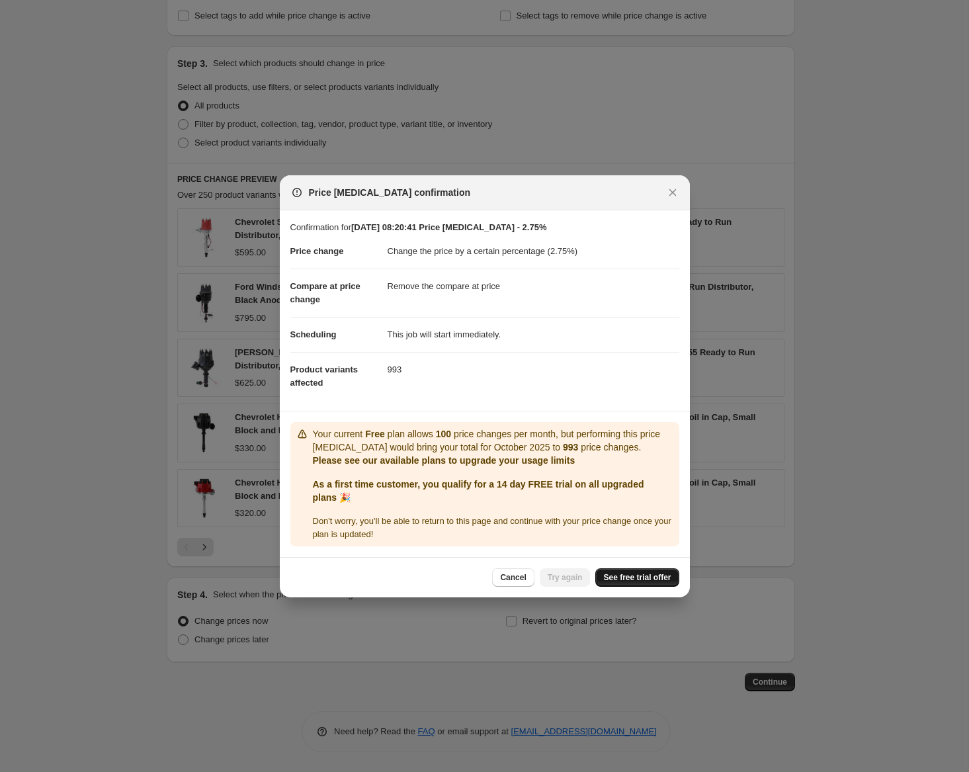
click at [627, 575] on span "See free trial offer" at bounding box center [636, 577] width 67 height 11
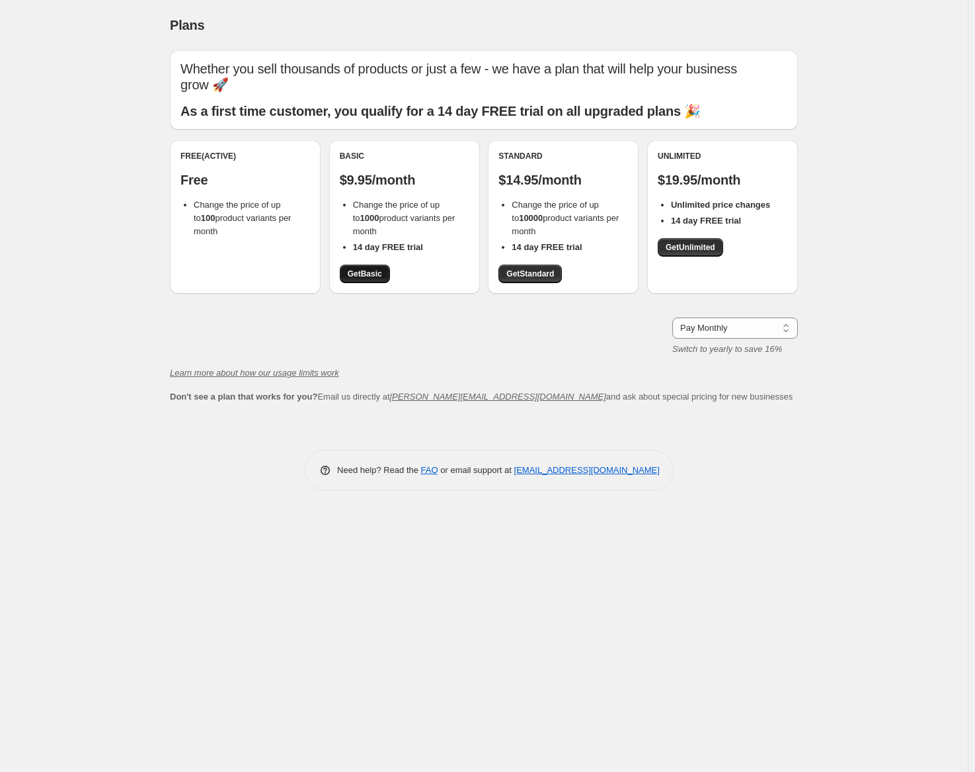
click at [377, 274] on span "Get Basic" at bounding box center [365, 273] width 34 height 11
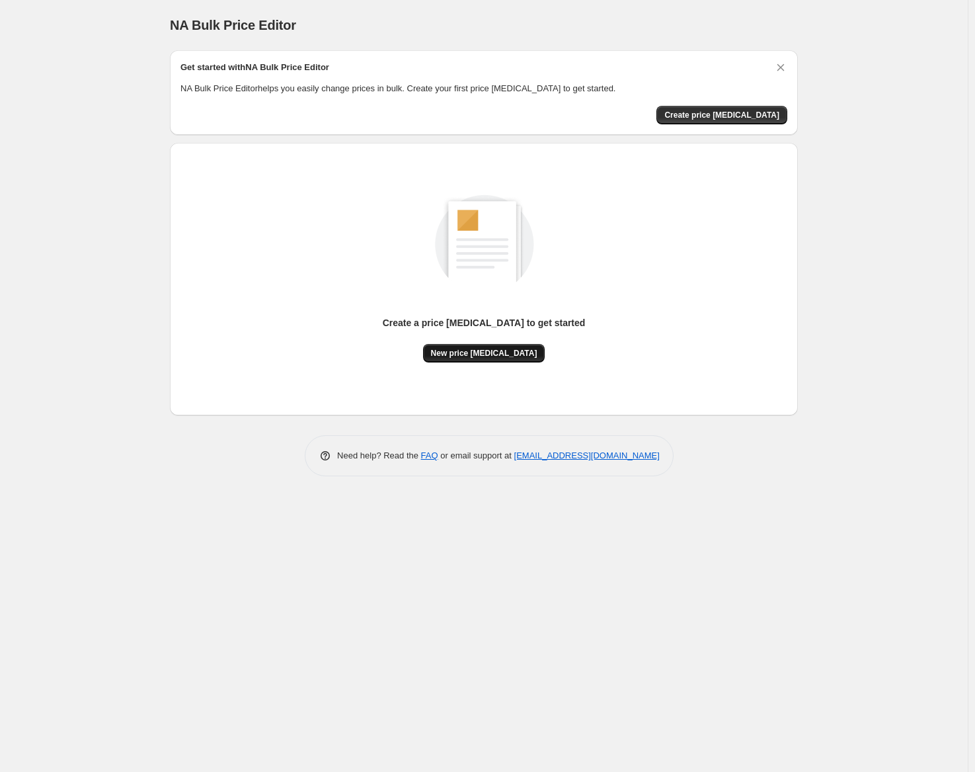
click at [482, 354] on span "New price change job" at bounding box center [484, 353] width 106 height 11
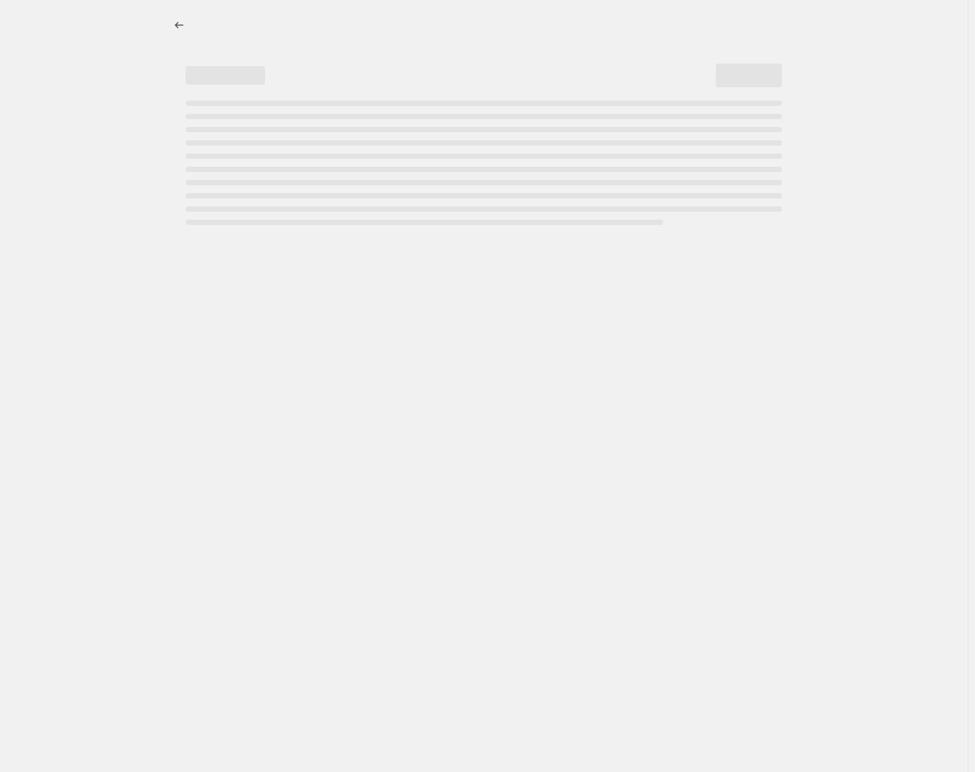
select select "percentage"
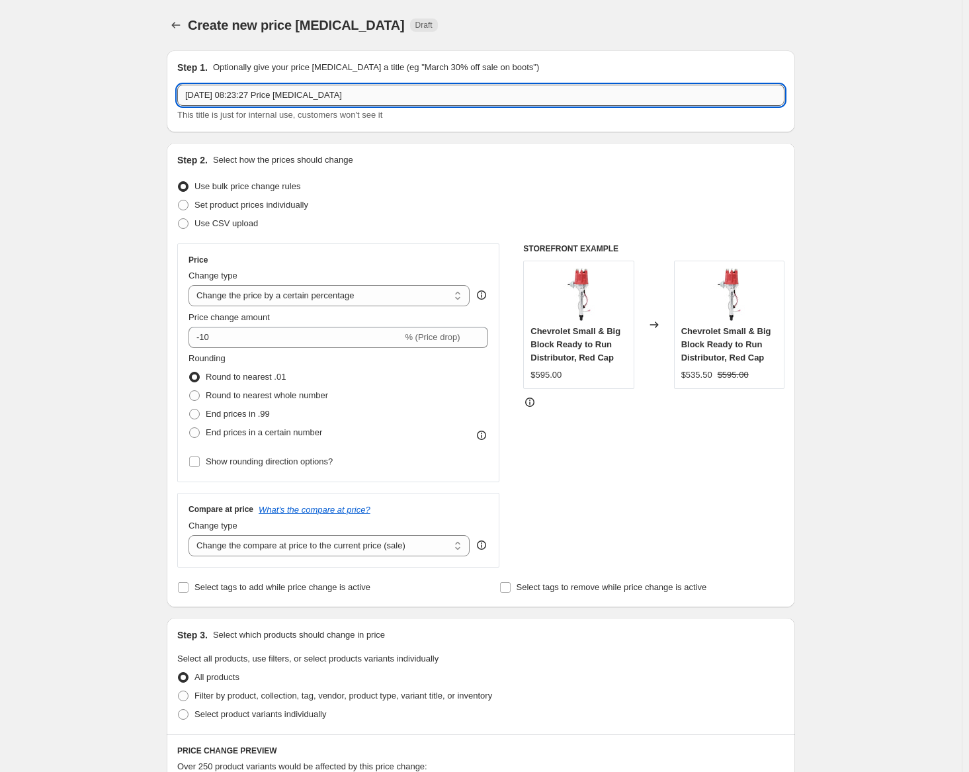
click at [356, 100] on input "11 Oct 2025, 08:23:27 Price change job" at bounding box center [480, 95] width 607 height 21
type input "11 Oct 2025, 08:23:27 Price change job - 2.75% increase"
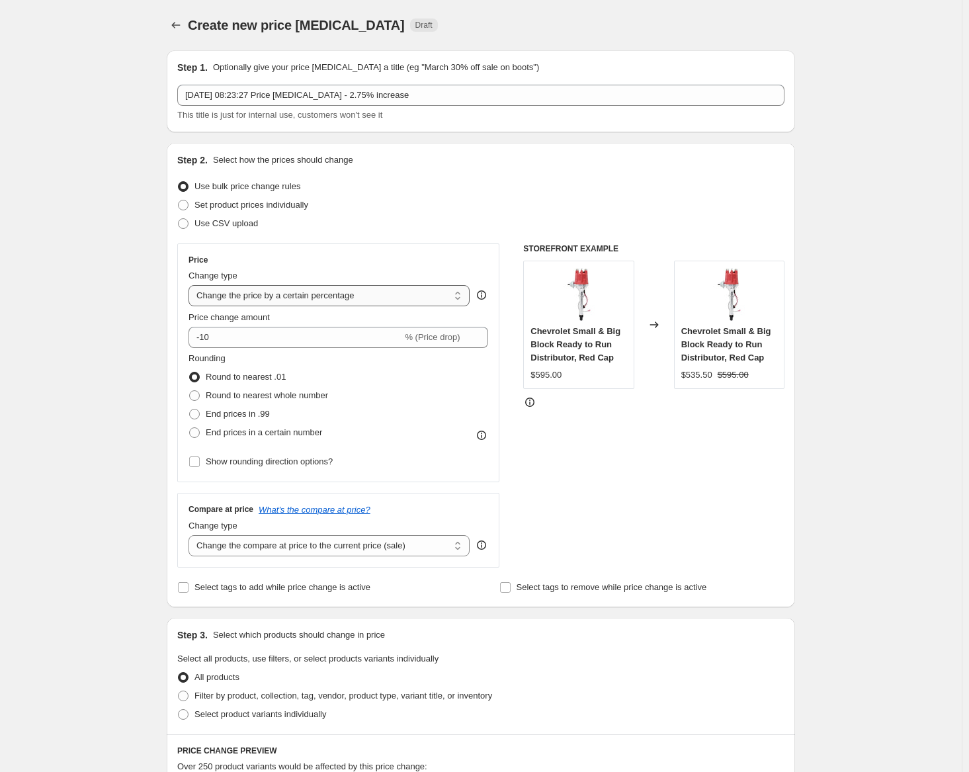
click at [258, 304] on select "Change the price to a certain amount Change the price by a certain amount Chang…" at bounding box center [328, 295] width 281 height 21
drag, startPoint x: 263, startPoint y: 296, endPoint x: 265, endPoint y: 328, distance: 31.8
click at [263, 296] on select "Change the price to a certain amount Change the price by a certain amount Chang…" at bounding box center [328, 295] width 281 height 21
click at [263, 330] on input "-10" at bounding box center [295, 337] width 214 height 21
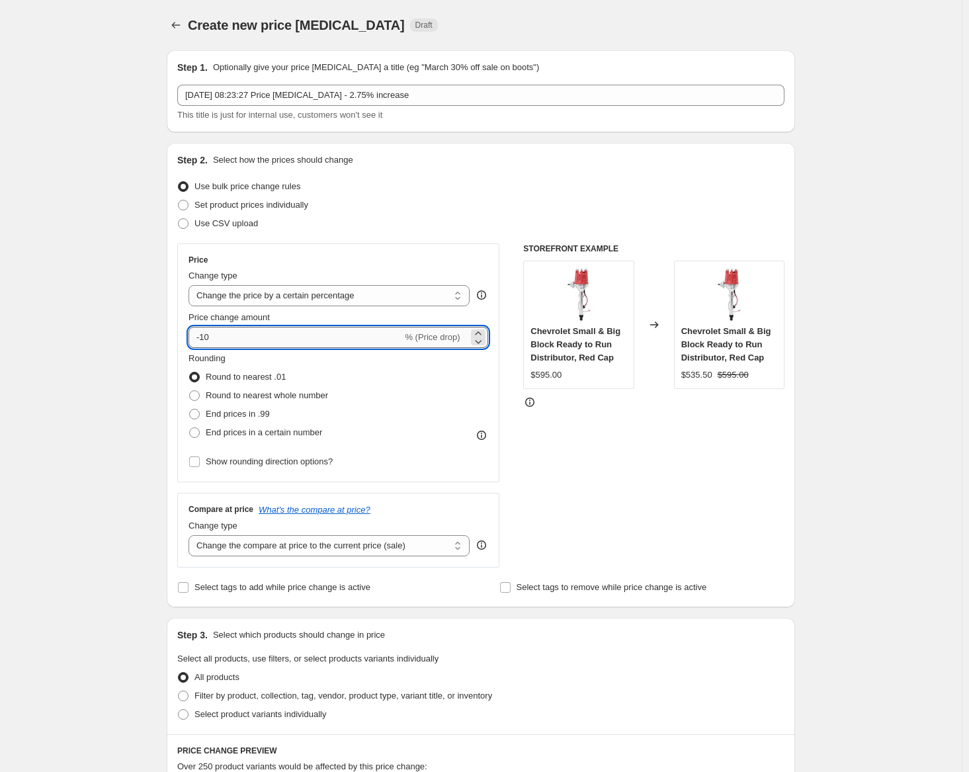
click at [263, 330] on input "-10" at bounding box center [295, 337] width 214 height 21
type input "2.75"
click at [208, 457] on label "Show rounding direction options?" at bounding box center [260, 461] width 144 height 19
click at [200, 457] on input "Show rounding direction options?" at bounding box center [194, 461] width 11 height 11
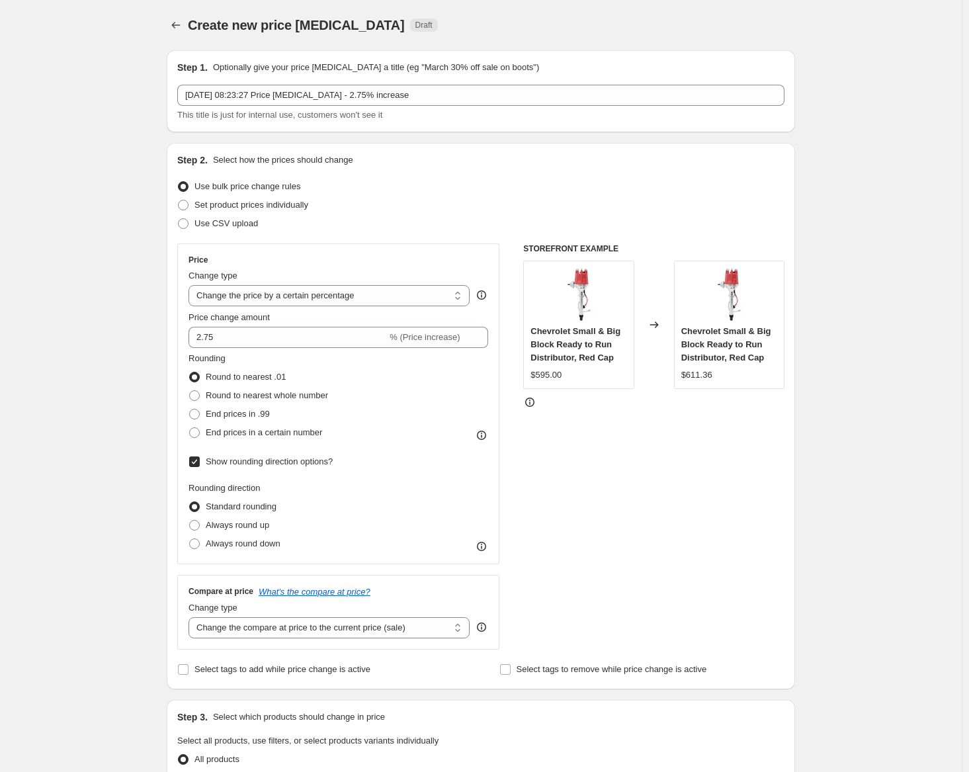
click at [245, 456] on span "Show rounding direction options?" at bounding box center [269, 461] width 127 height 10
click at [200, 456] on input "Show rounding direction options?" at bounding box center [194, 461] width 11 height 11
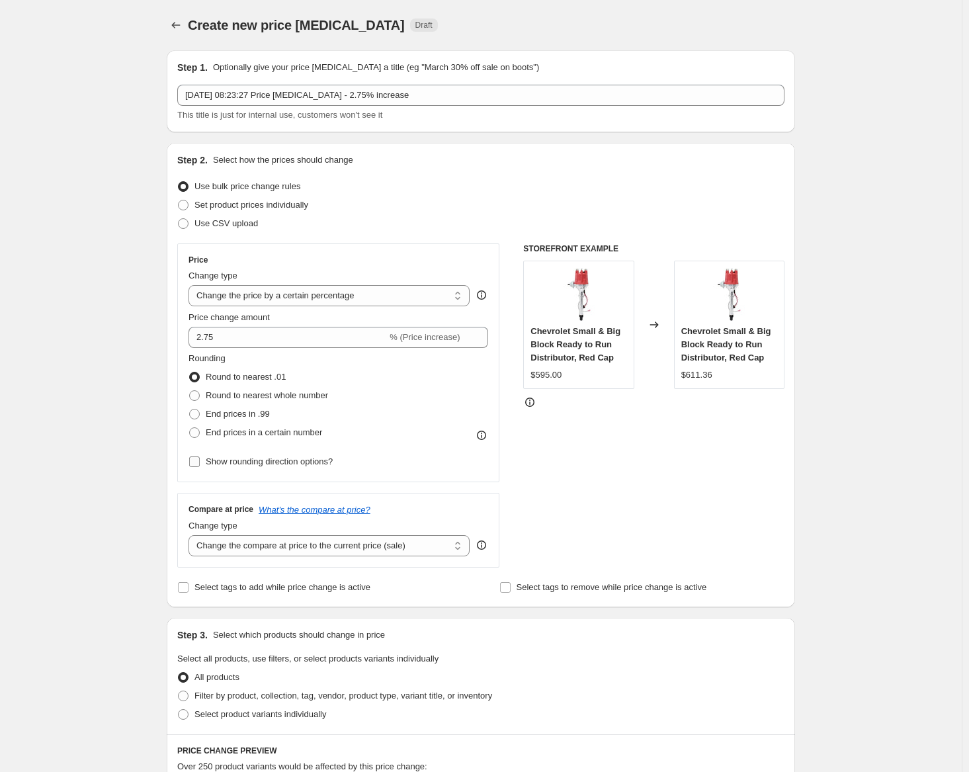
click at [238, 466] on span "Show rounding direction options?" at bounding box center [269, 461] width 127 height 10
click at [200, 466] on input "Show rounding direction options?" at bounding box center [194, 461] width 11 height 11
checkbox input "true"
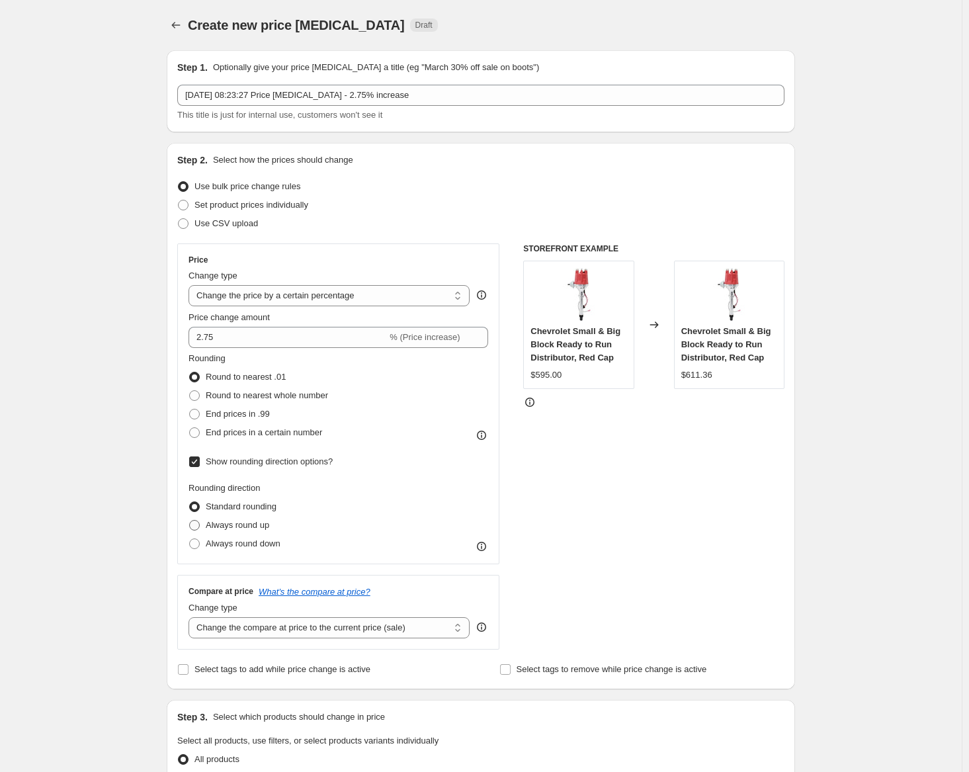
click at [253, 522] on span "Always round up" at bounding box center [237, 525] width 63 height 10
click at [190, 520] on input "Always round up" at bounding box center [189, 520] width 1 height 1
radio input "true"
click at [270, 427] on span "End prices in a certain number" at bounding box center [264, 432] width 116 height 10
click at [190, 427] on input "End prices in a certain number" at bounding box center [189, 427] width 1 height 1
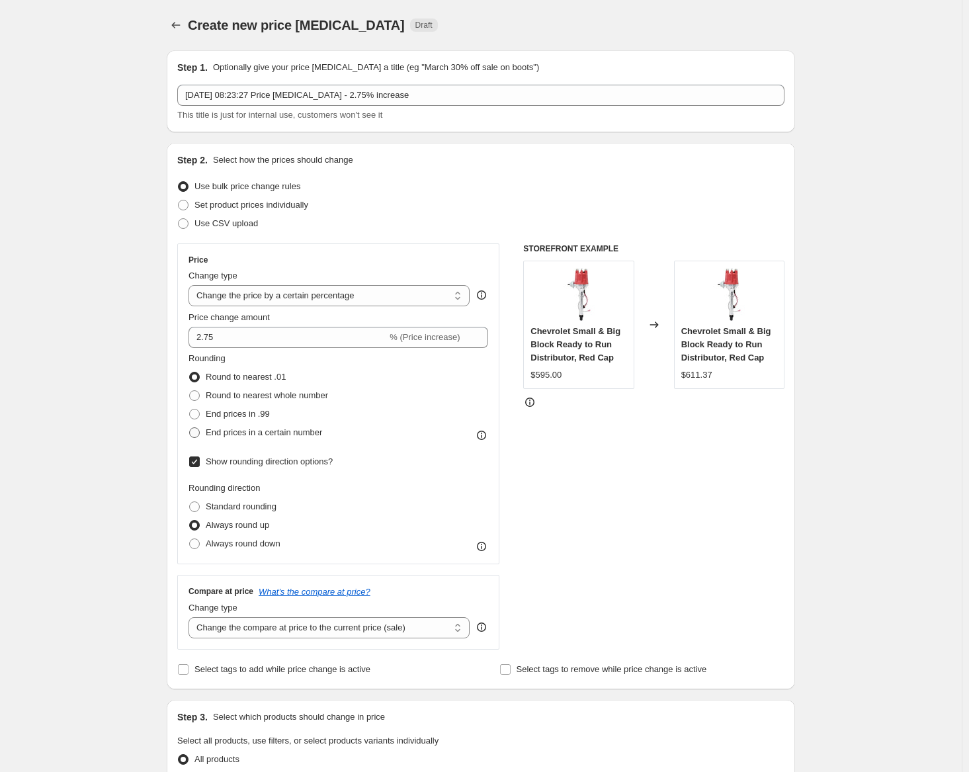
radio input "true"
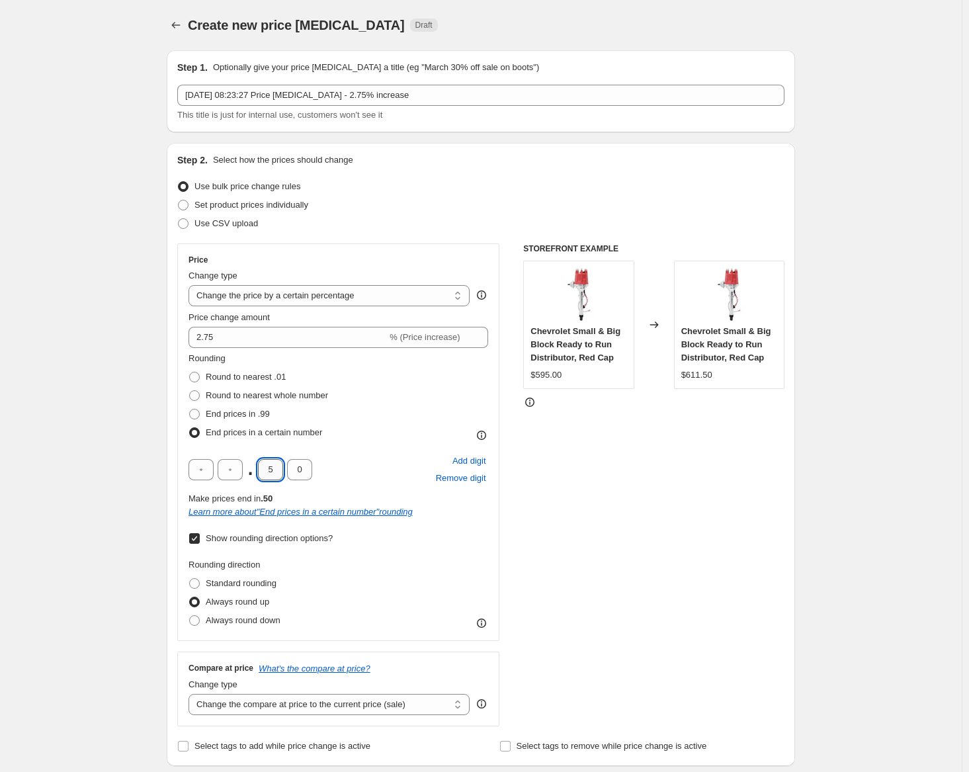
click at [280, 464] on input "5" at bounding box center [270, 469] width 25 height 21
type input "5"
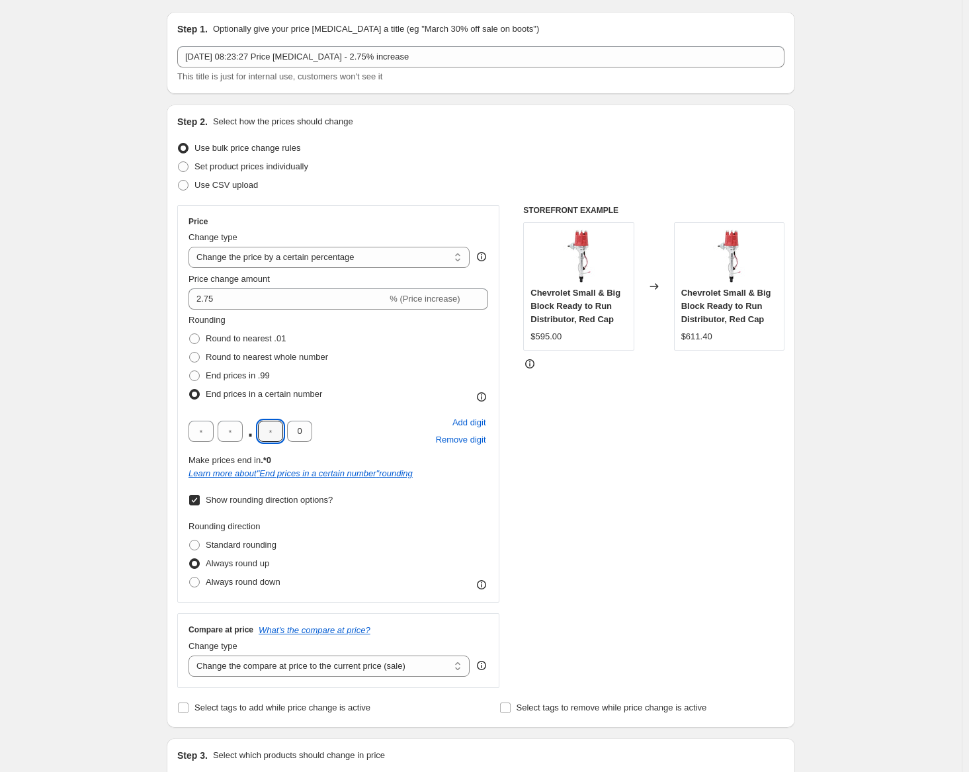
scroll to position [132, 0]
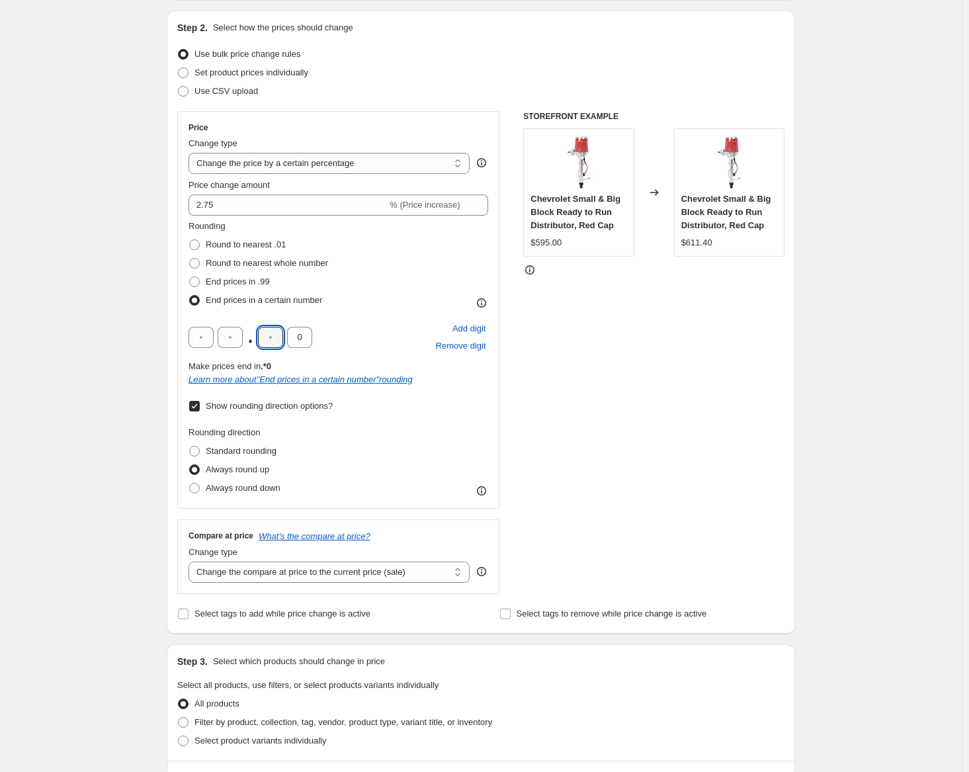
click at [120, 365] on div "Create new price change job. This page is ready Create new price change job Dra…" at bounding box center [481, 619] width 962 height 1502
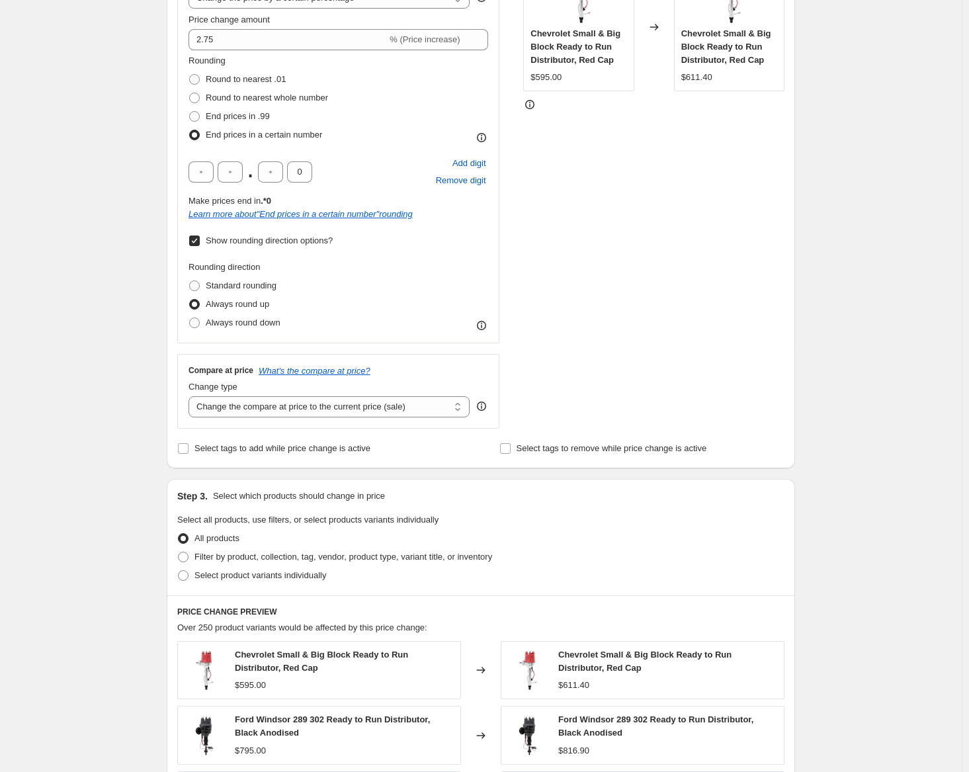
scroll to position [331, 0]
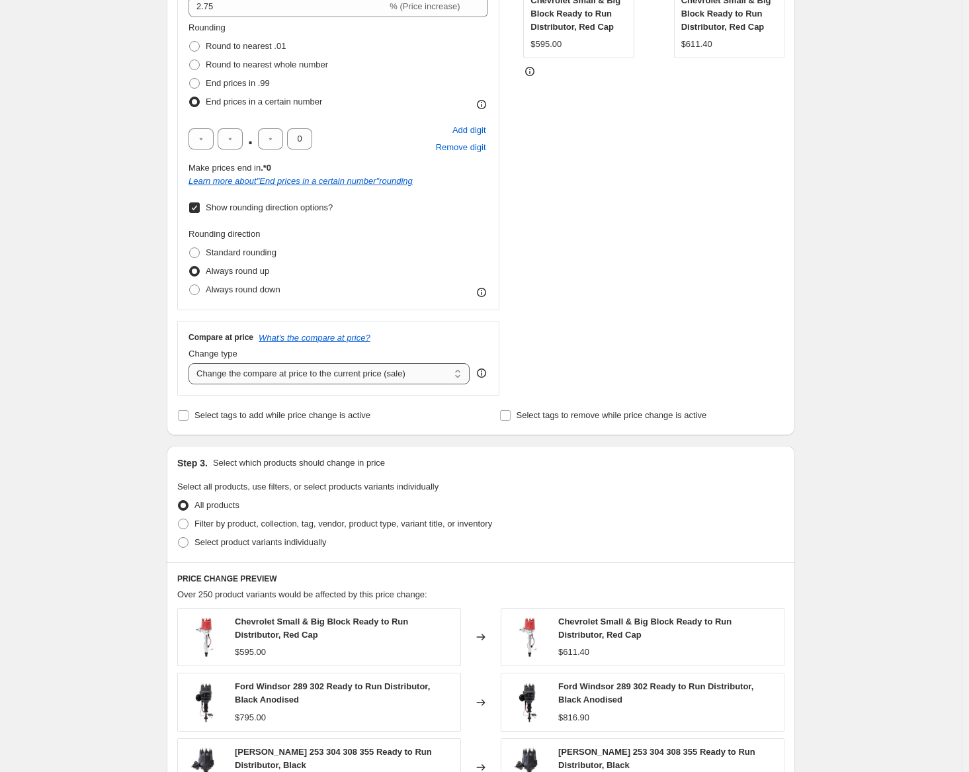
drag, startPoint x: 284, startPoint y: 373, endPoint x: 287, endPoint y: 384, distance: 11.5
click at [284, 373] on select "Change the compare at price to the current price (sale) Change the compare at p…" at bounding box center [328, 373] width 281 height 21
select select "remove"
click at [192, 363] on select "Change the compare at price to the current price (sale) Change the compare at p…" at bounding box center [328, 373] width 281 height 21
click at [286, 393] on div "Compare at price What's the compare at price? Change type Change the compare at…" at bounding box center [338, 358] width 322 height 74
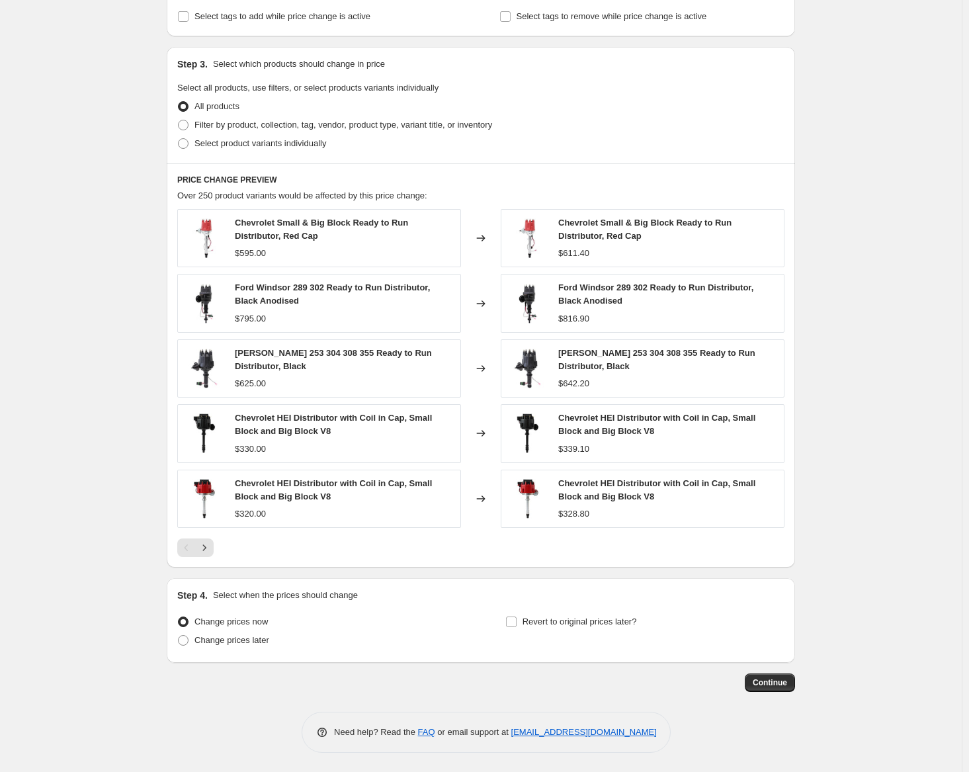
scroll to position [731, 0]
click at [778, 686] on span "Continue" at bounding box center [770, 682] width 34 height 11
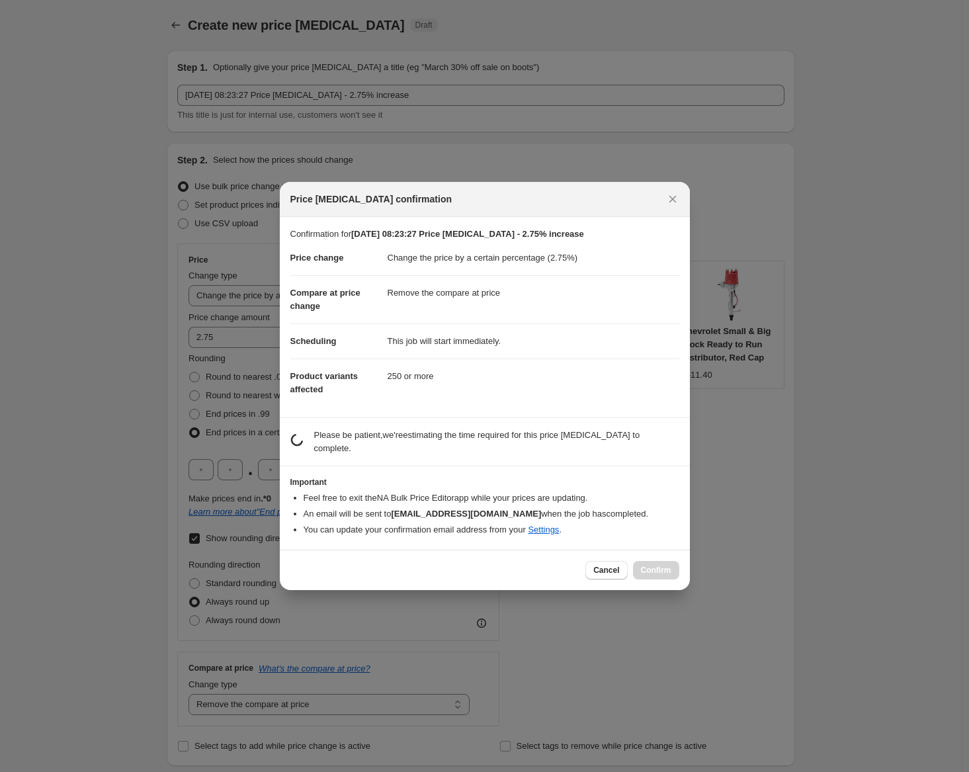
scroll to position [0, 0]
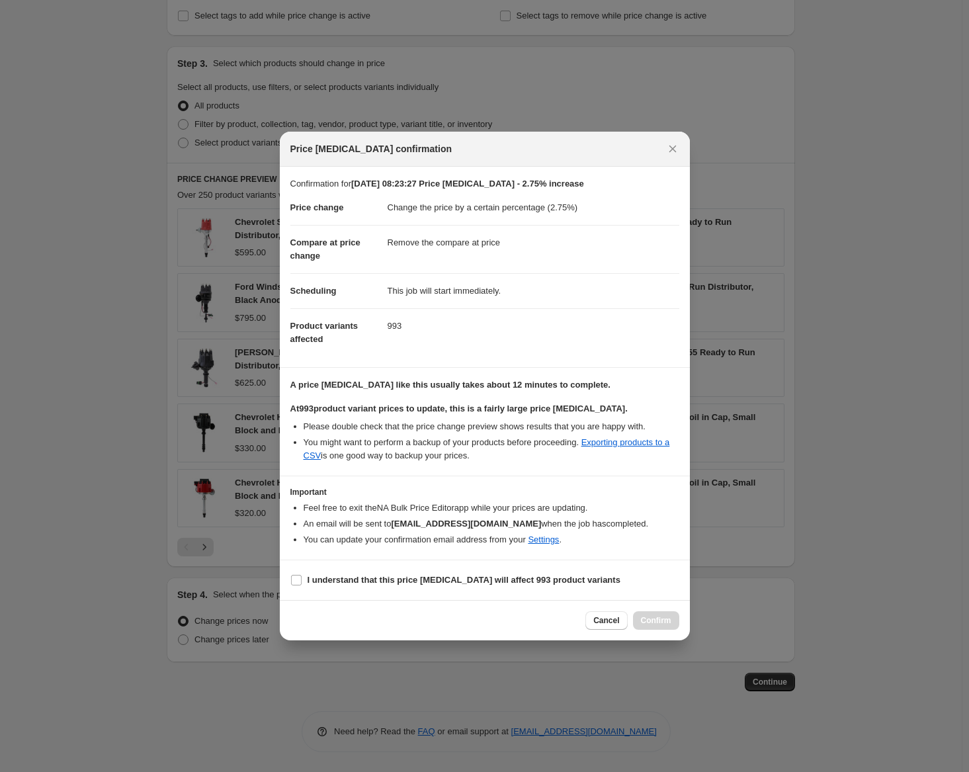
drag, startPoint x: 514, startPoint y: 579, endPoint x: 588, endPoint y: 597, distance: 76.0
click at [518, 579] on b "I understand that this price change job will affect 993 product variants" at bounding box center [464, 580] width 313 height 10
click at [556, 587] on label "I understand that this price change job will affect 993 product variants" at bounding box center [455, 580] width 330 height 19
click at [541, 583] on b "I understand that this price change job will affect 993 product variants" at bounding box center [464, 580] width 313 height 10
click at [302, 583] on input "I understand that this price change job will affect 993 product variants" at bounding box center [296, 580] width 11 height 11
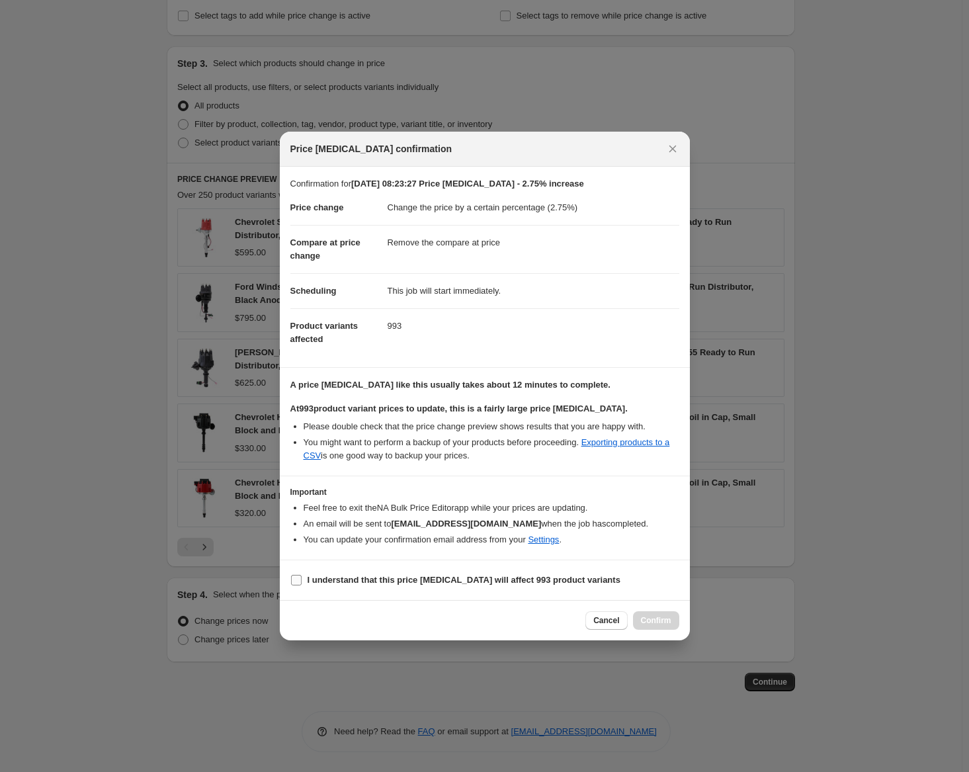
checkbox input "true"
click at [647, 620] on span "Confirm" at bounding box center [656, 620] width 30 height 11
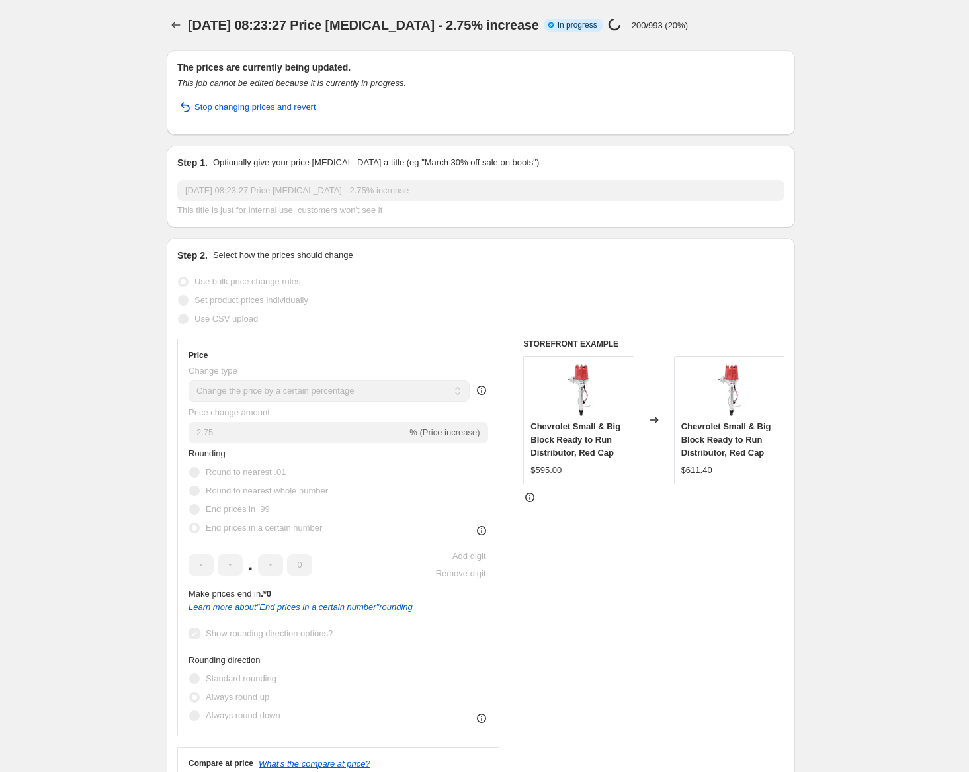
click at [789, 313] on div "Step 2. Select how the prices should change Use bulk price change rules Set pro…" at bounding box center [481, 549] width 628 height 623
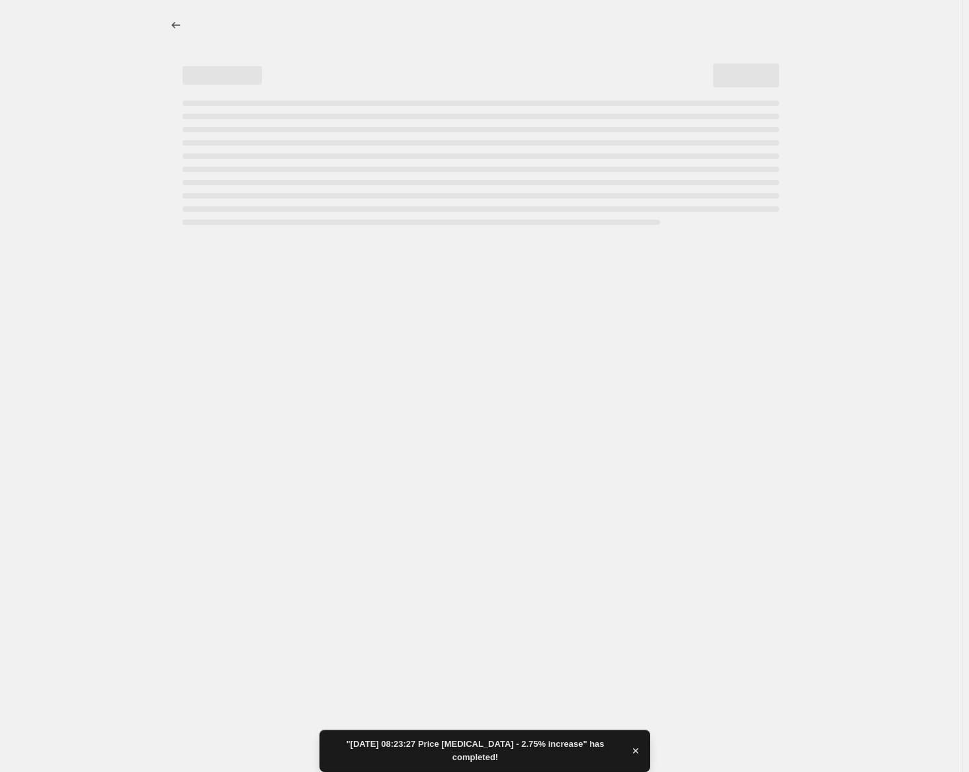
select select "percentage"
select select "remove"
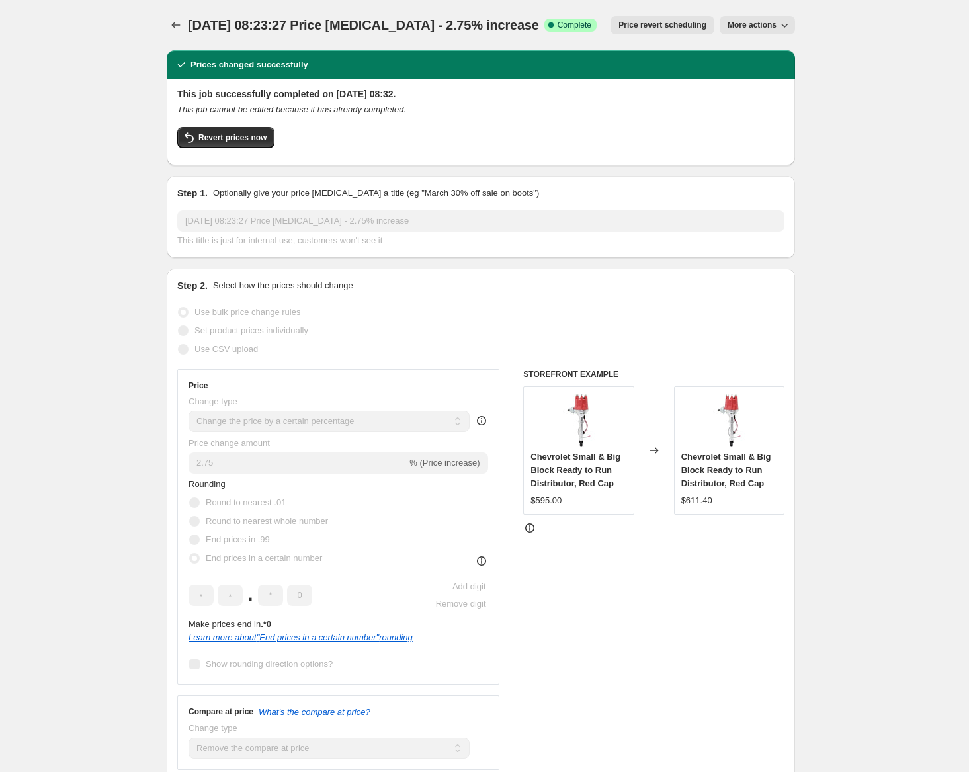
drag, startPoint x: 85, startPoint y: 200, endPoint x: 32, endPoint y: 245, distance: 68.9
click at [84, 200] on div "11 Oct 2025, 08:23:27 Price change job - 2.75% increase. This page is ready 11 …" at bounding box center [481, 758] width 962 height 1516
